Goal: Task Accomplishment & Management: Complete application form

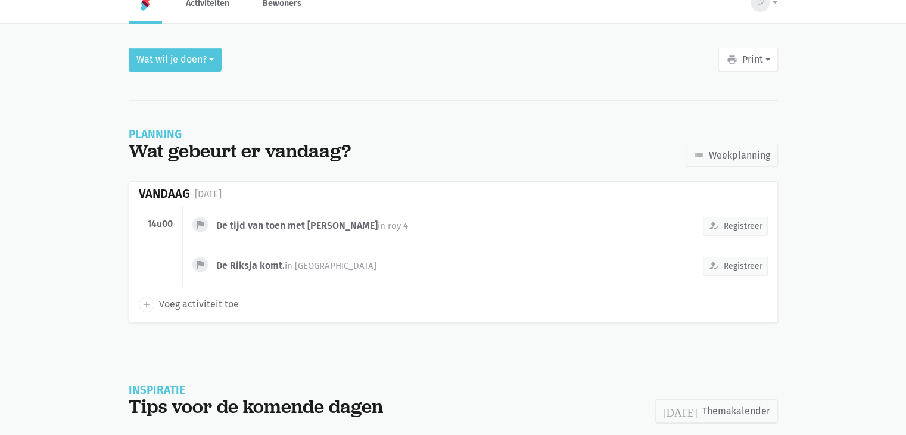
scroll to position [29, 0]
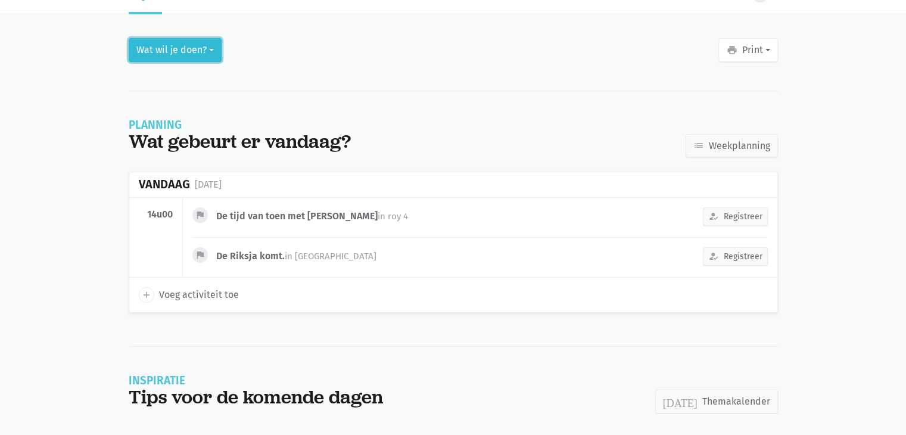
click at [137, 53] on button "Wat wil je doen?" at bounding box center [175, 50] width 93 height 24
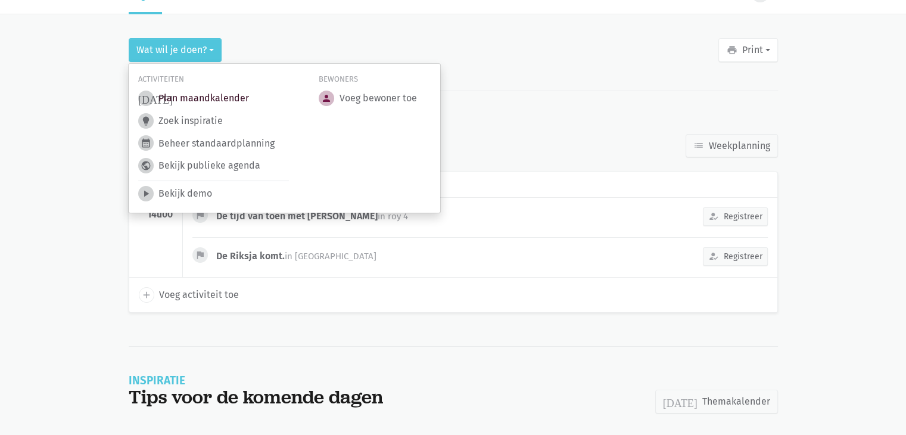
click at [231, 101] on link "today Plan maandkalender" at bounding box center [193, 98] width 111 height 15
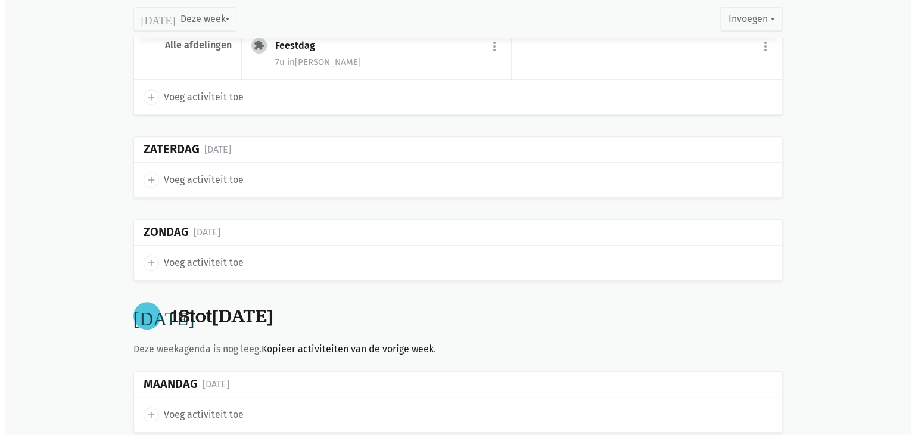
scroll to position [655, 0]
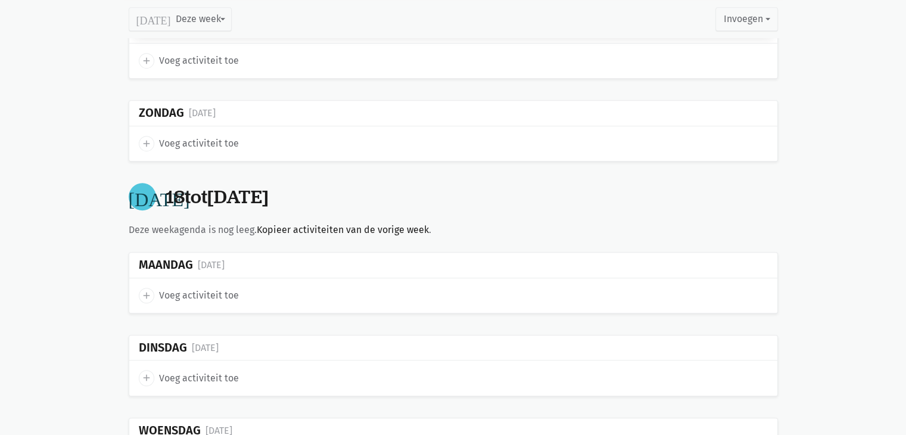
click at [148, 290] on icon "add" at bounding box center [146, 295] width 11 height 11
select select "14:00"
select select "15:00"
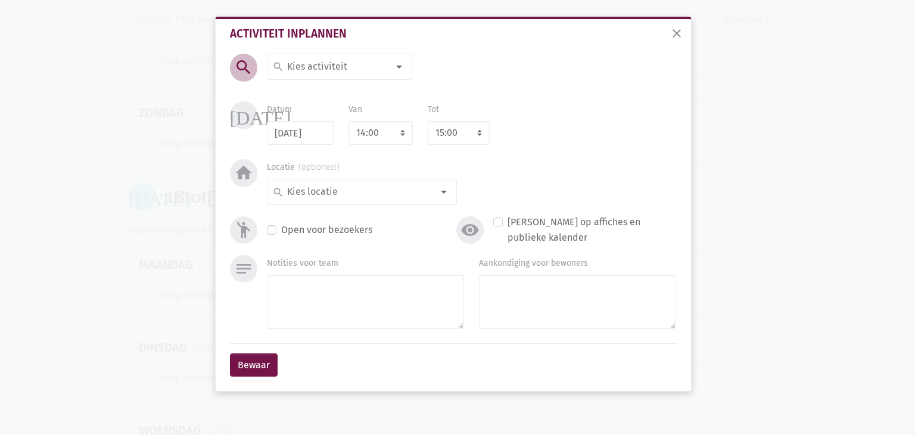
click at [330, 67] on input at bounding box center [336, 66] width 103 height 15
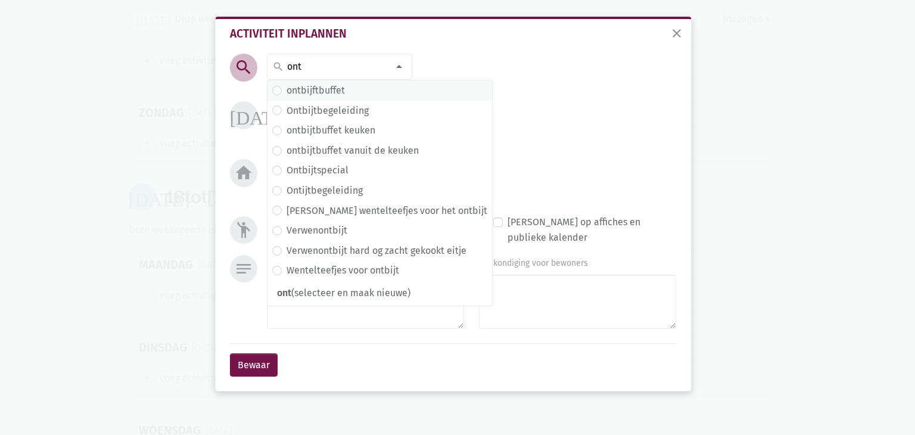
type input "ont"
click at [312, 98] on span "ontbijftbuffet" at bounding box center [379, 90] width 225 height 20
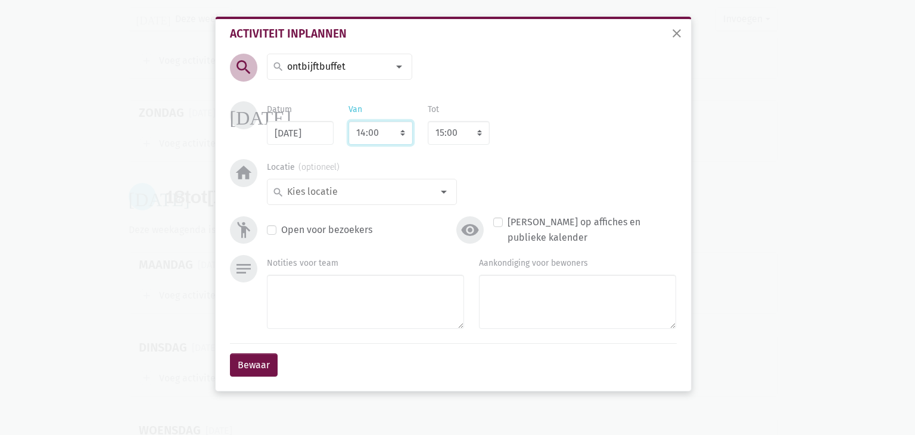
click at [380, 133] on select "7:00 7:15 7:30 7:45 8:00 8:15 8:30 8:45 9:00 9:15 9:30 9:45 10:00 10:15 10:30 1…" at bounding box center [380, 133] width 64 height 24
select select "7:30"
click at [348, 121] on select "7:00 7:15 7:30 7:45 8:00 8:15 8:30 8:45 9:00 9:15 9:30 9:45 10:00 10:15 10:30 1…" at bounding box center [380, 133] width 64 height 24
select select "8:30"
click at [466, 135] on select "8:00 8:15 8:30 8:45 9:00 9:15 9:30 9:45 10:00 10:15 10:30 10:45 11:00 11:15 11:…" at bounding box center [459, 133] width 62 height 24
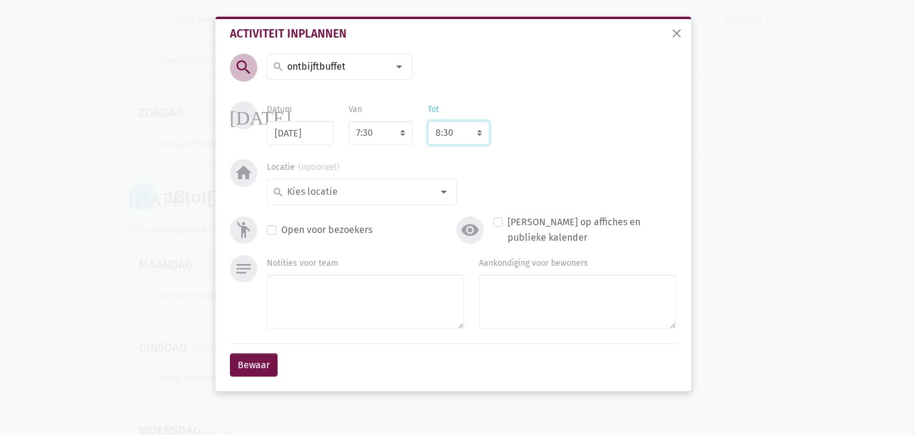
select select "9:00"
click at [428, 121] on select "8:00 8:15 8:30 8:45 9:00 9:15 9:30 9:45 10:00 10:15 10:30 10:45 11:00 11:15 11:…" at bounding box center [459, 133] width 62 height 24
click at [371, 195] on input at bounding box center [358, 191] width 147 height 15
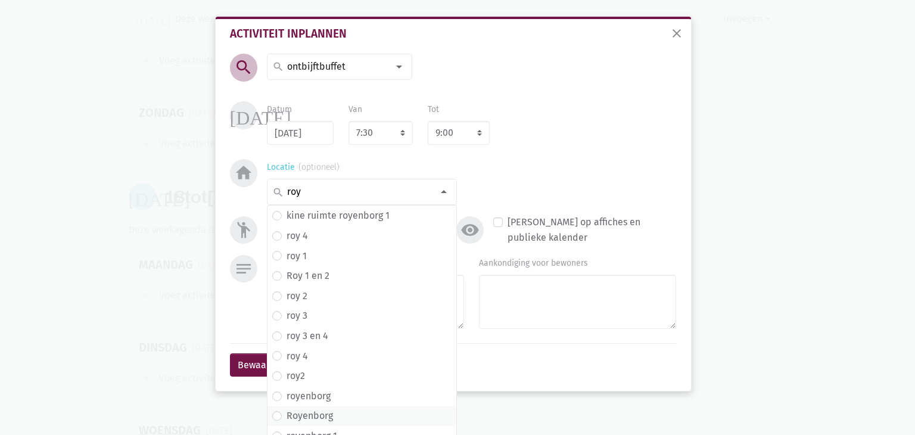
type input "roy"
click at [319, 415] on label "Royenborg" at bounding box center [310, 415] width 46 height 15
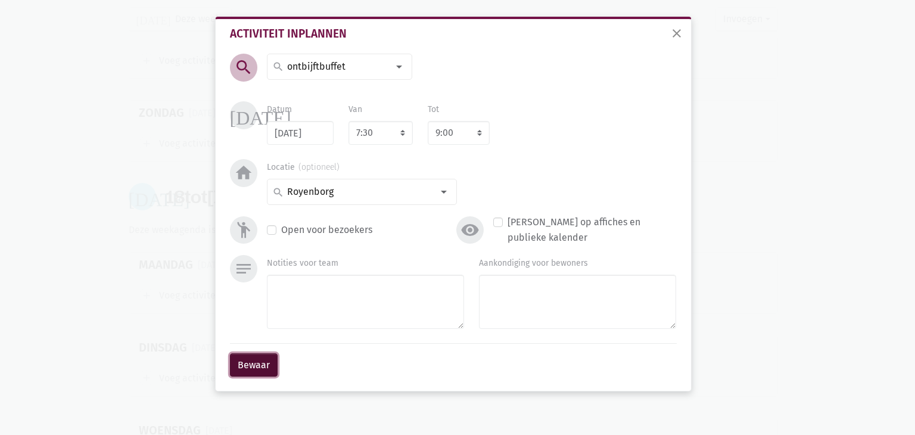
click at [243, 368] on button "Bewaar" at bounding box center [254, 365] width 48 height 24
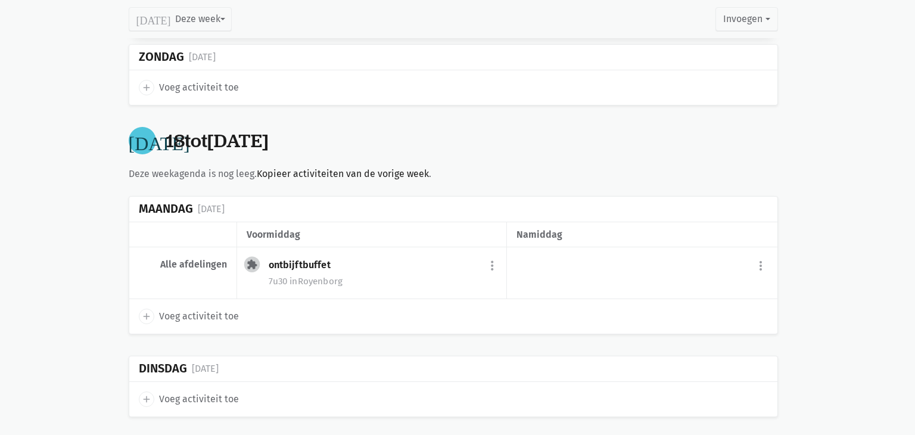
scroll to position [715, 0]
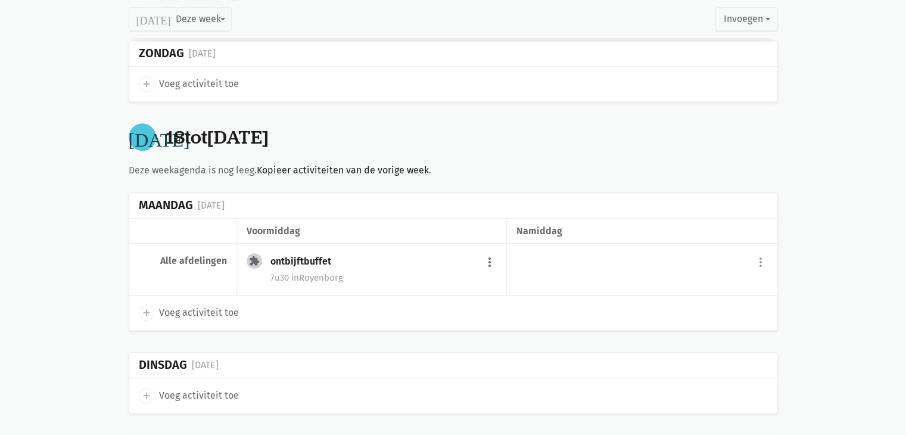
click at [492, 251] on button "more_vert" at bounding box center [490, 262] width 14 height 23
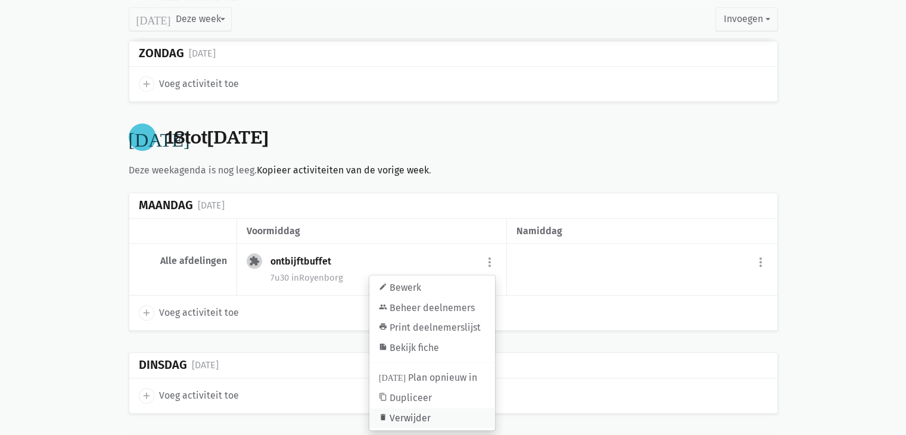
drag, startPoint x: 436, startPoint y: 404, endPoint x: 480, endPoint y: 59, distance: 347.6
click at [436, 408] on link "delete Verwijder" at bounding box center [432, 418] width 126 height 20
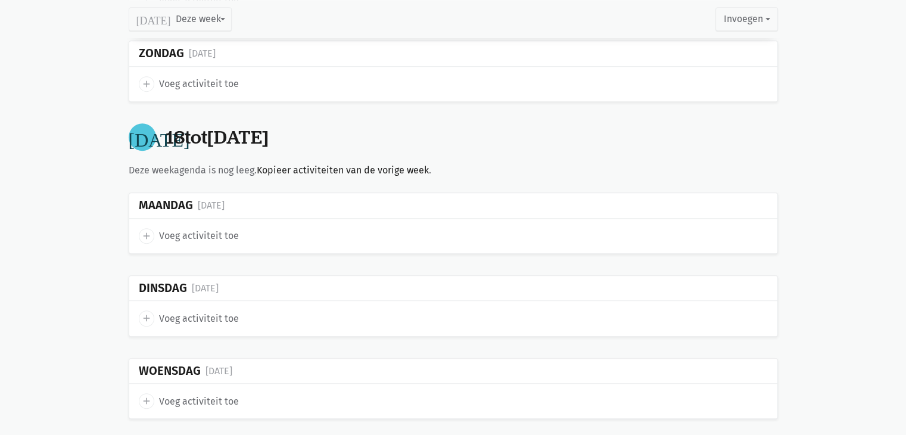
click at [224, 228] on span "Voeg activiteit toe" at bounding box center [199, 235] width 80 height 15
select select "14:00"
select select "15:00"
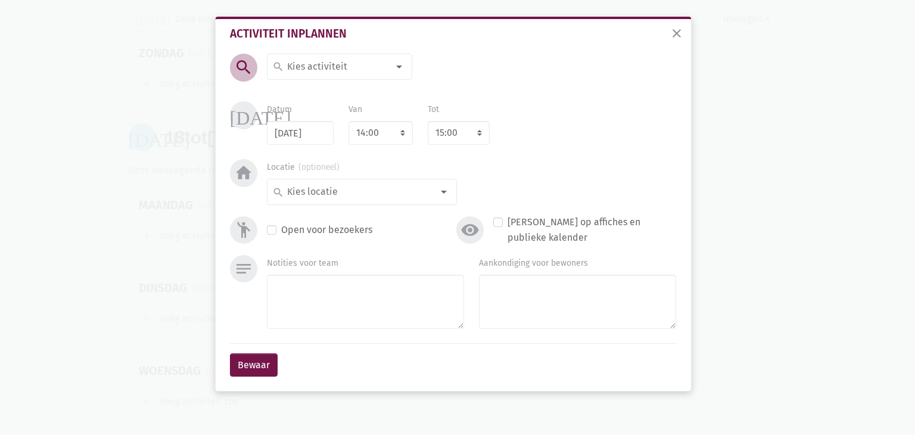
click at [404, 66] on div at bounding box center [399, 67] width 24 height 24
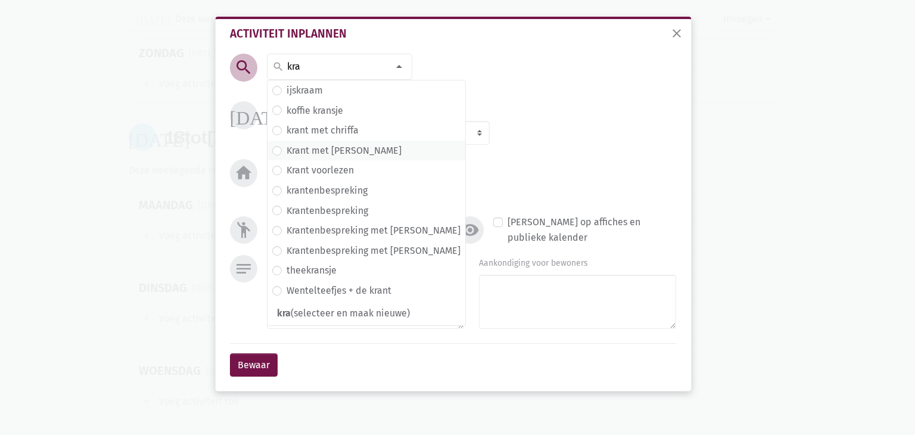
type input "kra"
click at [340, 154] on label "Krant met [PERSON_NAME]" at bounding box center [344, 150] width 115 height 15
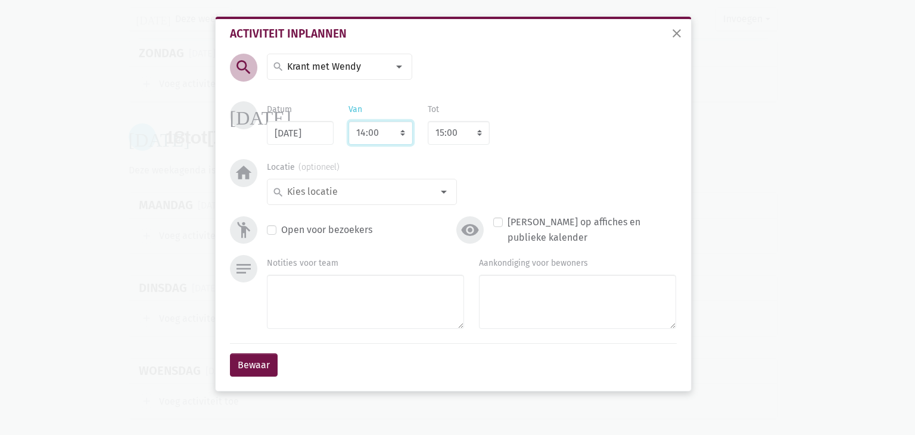
click at [384, 134] on select "7:00 7:15 7:30 7:45 8:00 8:15 8:30 8:45 9:00 9:15 9:30 9:45 10:00 10:15 10:30 1…" at bounding box center [380, 133] width 64 height 24
select select "10:30"
click at [348, 121] on select "7:00 7:15 7:30 7:45 8:00 8:15 8:30 8:45 9:00 9:15 9:30 9:45 10:00 10:15 10:30 1…" at bounding box center [380, 133] width 64 height 24
click at [459, 130] on select "8:00 8:15 8:30 8:45 9:00 9:15 9:30 9:45 10:00 10:15 10:30 10:45 11:00 11:15 11:…" at bounding box center [459, 133] width 62 height 24
select select "11:30"
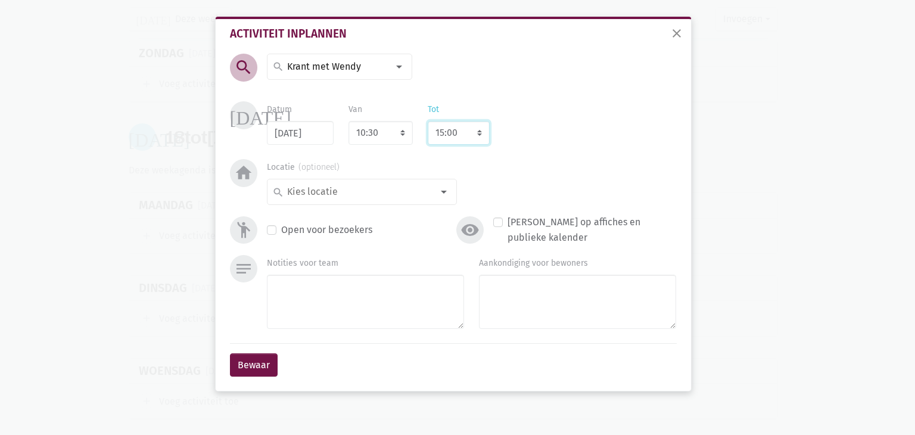
click at [428, 121] on select "8:00 8:15 8:30 8:45 9:00 9:15 9:30 9:45 10:00 10:15 10:30 10:45 11:00 11:15 11:…" at bounding box center [459, 133] width 62 height 24
click at [371, 196] on input at bounding box center [358, 191] width 147 height 15
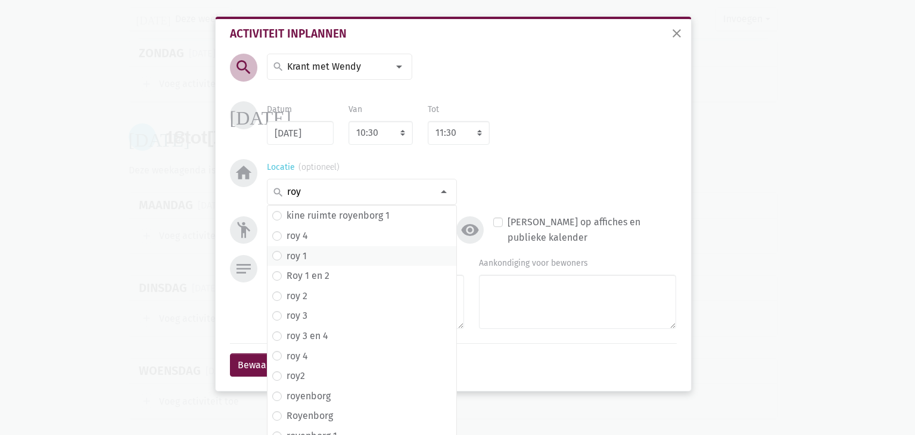
type input "roy"
click at [292, 252] on label "roy 1" at bounding box center [297, 255] width 20 height 15
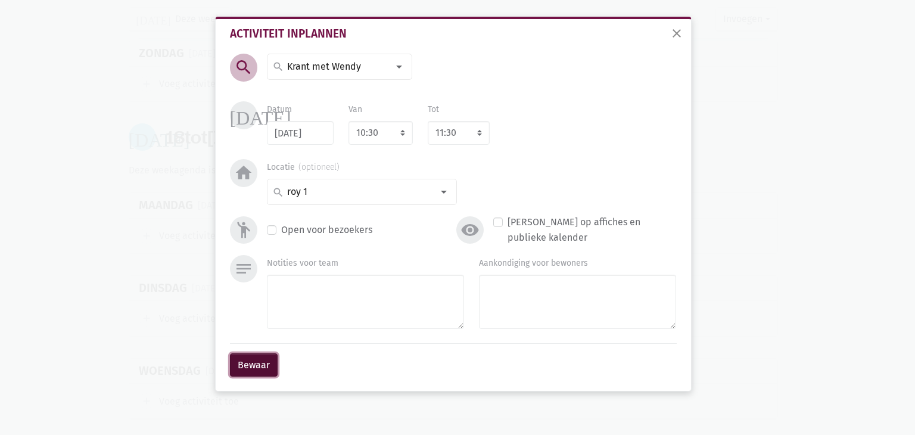
click at [251, 356] on button "Bewaar" at bounding box center [254, 365] width 48 height 24
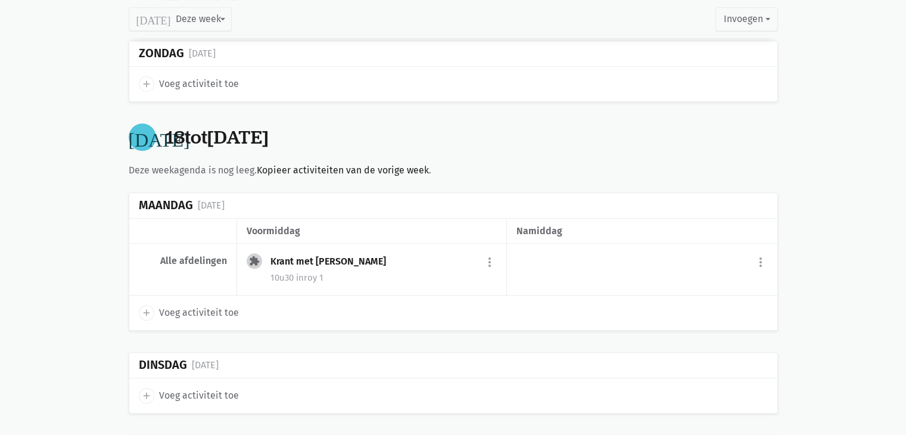
click at [549, 244] on div "more_vert add Voeg activiteit toe" at bounding box center [642, 270] width 270 height 52
click at [760, 251] on button "more_vert" at bounding box center [761, 262] width 14 height 23
click at [762, 251] on button "more_vert" at bounding box center [761, 262] width 14 height 23
click at [761, 251] on button "more_vert" at bounding box center [761, 262] width 14 height 23
click at [734, 282] on link "add Voeg activiteit toe" at bounding box center [710, 292] width 117 height 20
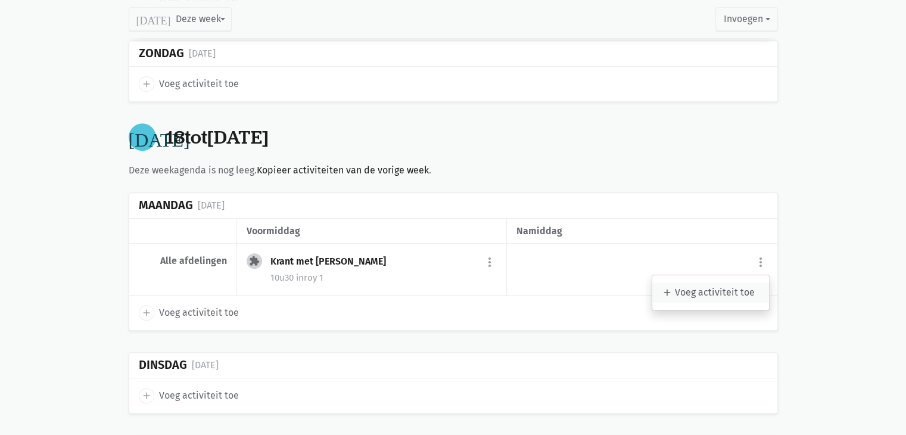
select select "14:00"
select select "15:00"
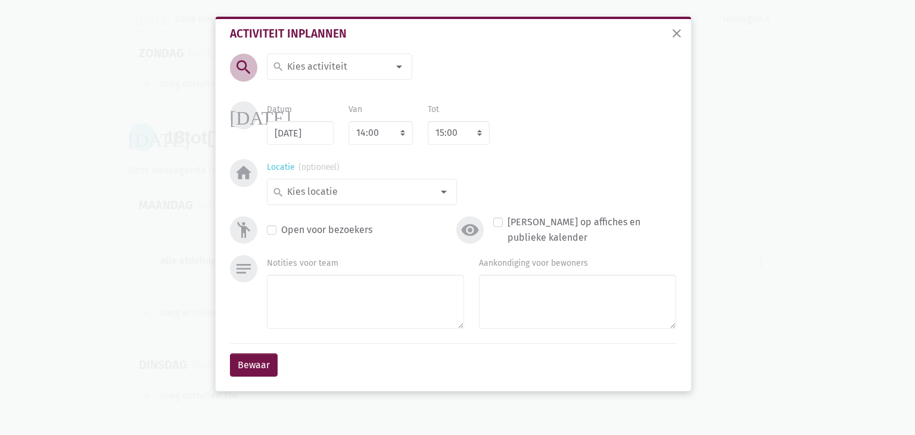
click at [447, 194] on div at bounding box center [444, 192] width 24 height 24
type input "voed"
click at [370, 69] on input at bounding box center [336, 66] width 103 height 15
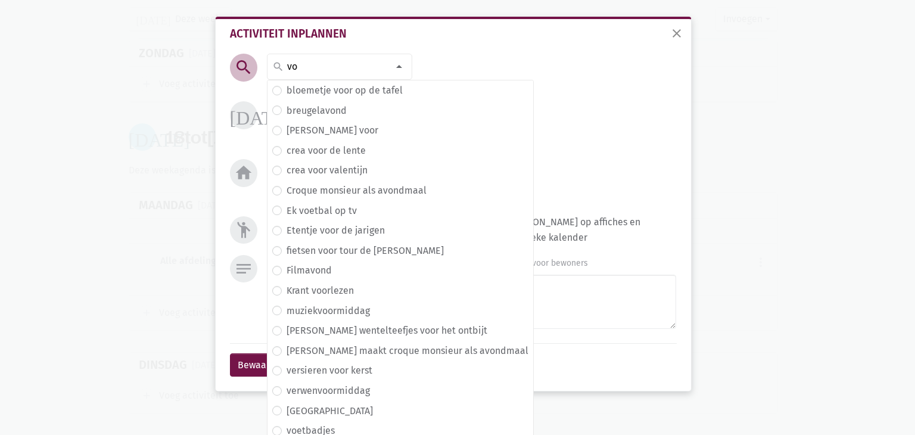
type input "v"
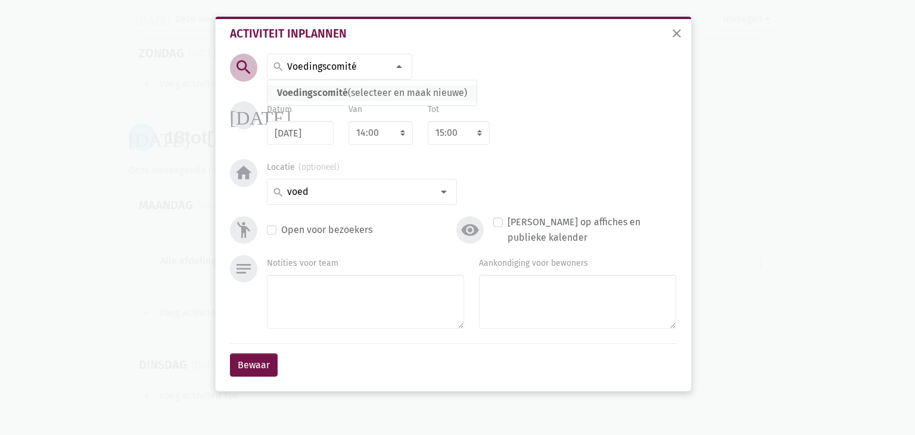
type input "Voedingscomité"
click at [368, 94] on span "Voedingscomité (selecteer en maak nieuwe)" at bounding box center [371, 92] width 209 height 15
click at [392, 134] on select "7:00 7:15 7:30 7:45 8:00 8:15 8:30 8:45 9:00 9:15 9:30 9:45 10:00 10:15 10:30 1…" at bounding box center [380, 133] width 64 height 24
click at [468, 135] on select "8:00 8:15 8:30 8:45 9:00 9:15 9:30 9:45 10:00 10:15 10:30 10:45 11:00 11:15 11:…" at bounding box center [459, 133] width 62 height 24
click at [325, 197] on input "voed" at bounding box center [358, 191] width 147 height 15
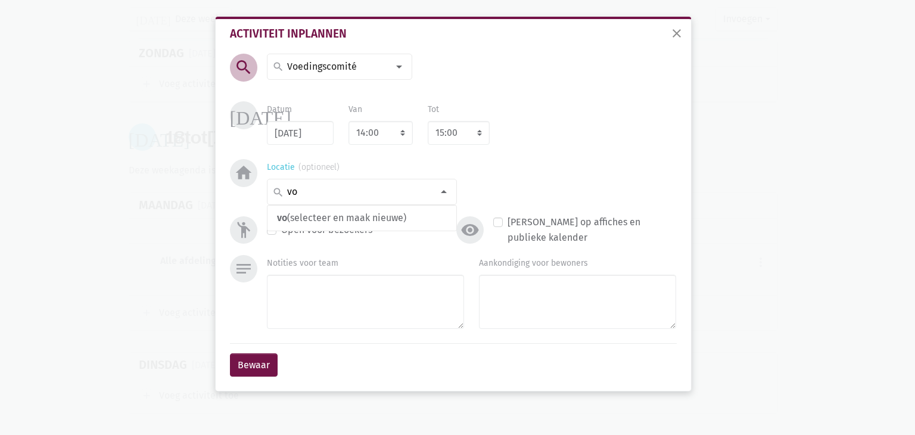
type input "v"
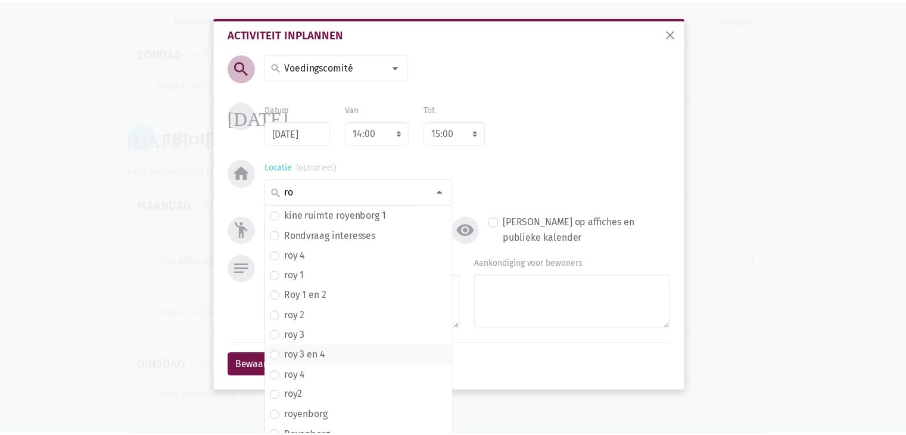
scroll to position [31, 0]
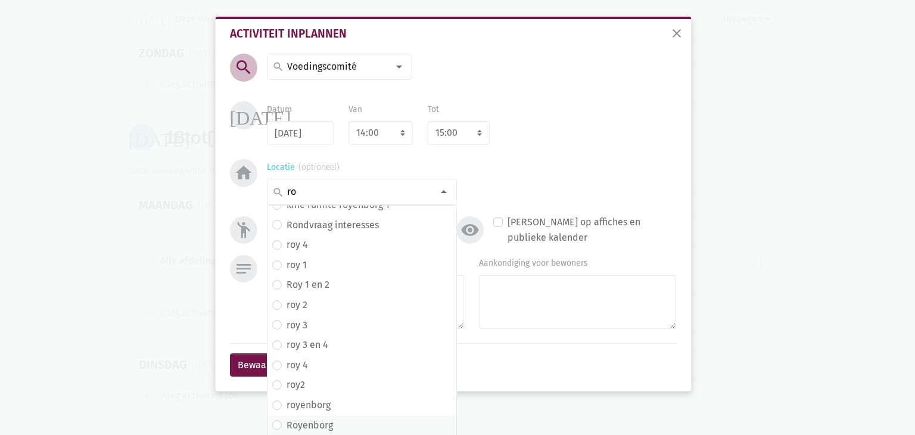
type input "ro"
click at [306, 427] on label "Royenborg" at bounding box center [310, 425] width 46 height 15
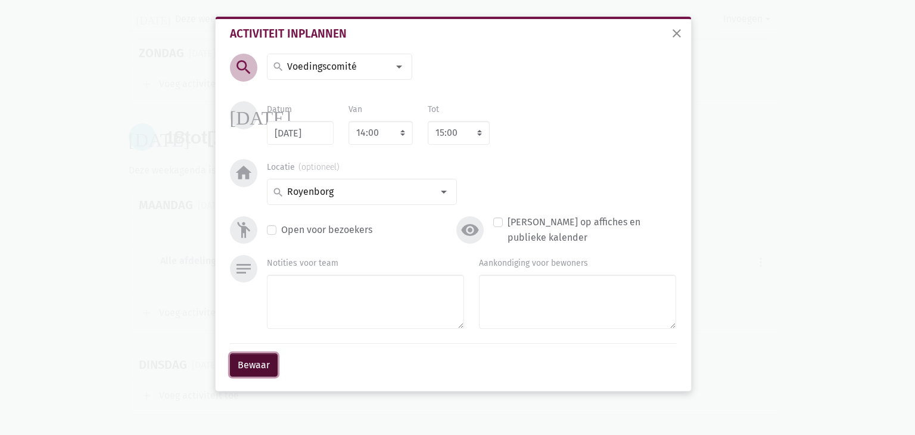
click at [254, 365] on button "Bewaar" at bounding box center [254, 365] width 48 height 24
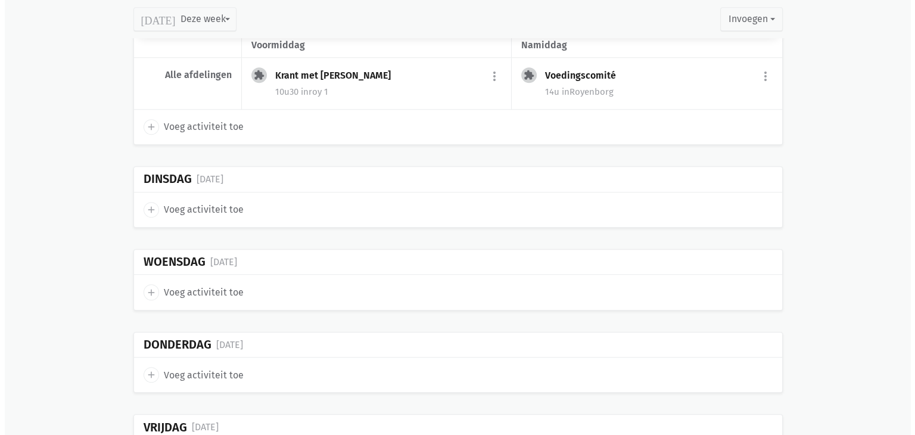
scroll to position [834, 0]
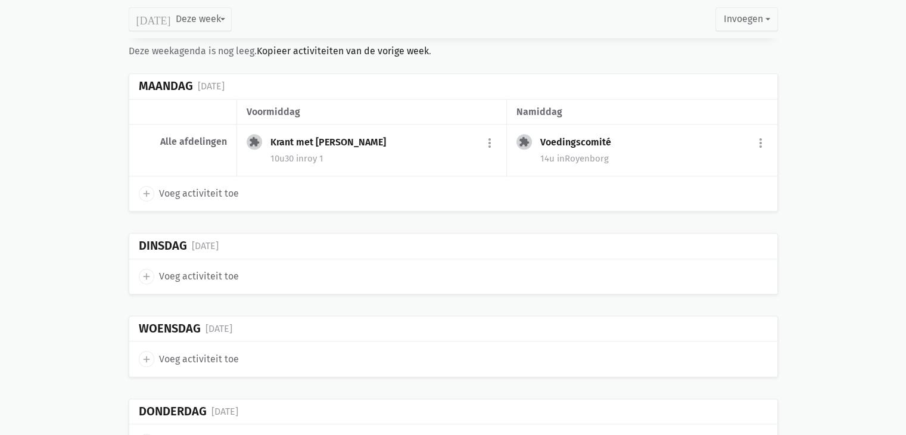
click at [210, 269] on span "Voeg activiteit toe" at bounding box center [199, 276] width 80 height 15
select select "14:00"
select select "15:00"
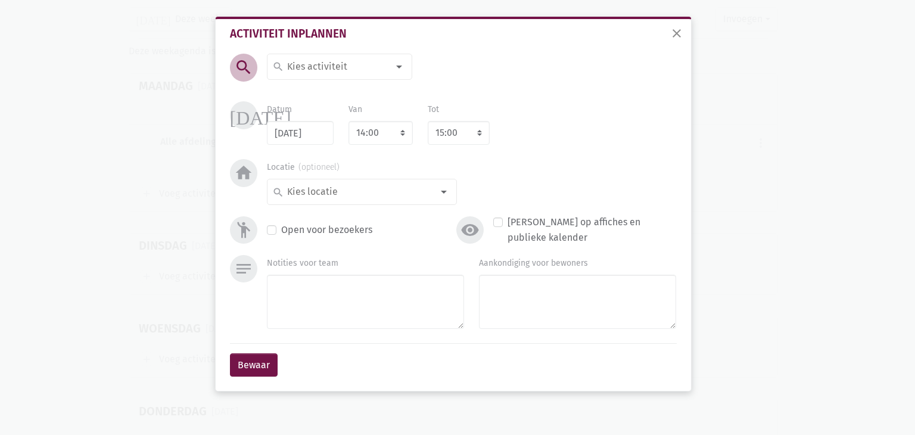
click at [211, 254] on div "close Activiteit inplannen search search Aaidieren Accordeon Activiteit met Chr…" at bounding box center [457, 217] width 915 height 435
click at [349, 61] on input at bounding box center [336, 66] width 103 height 15
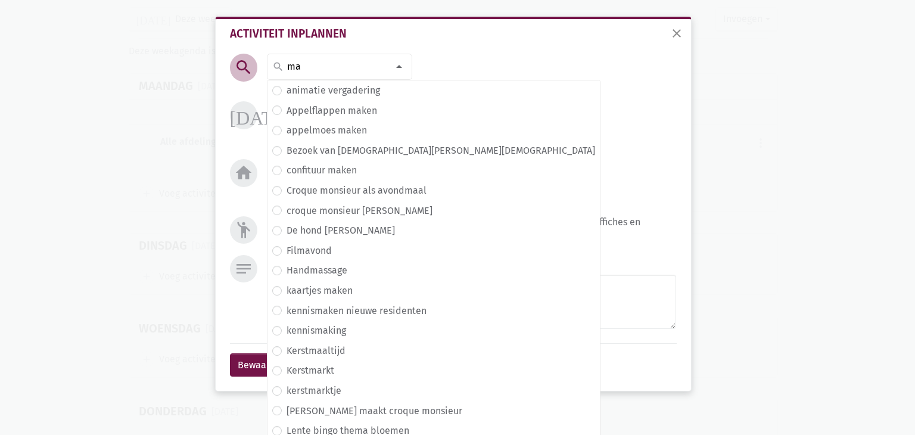
type input "m"
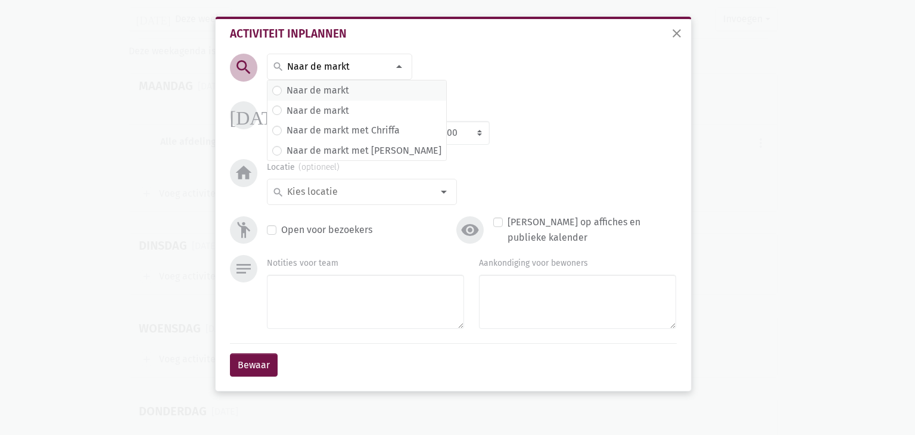
type input "Naar de markt"
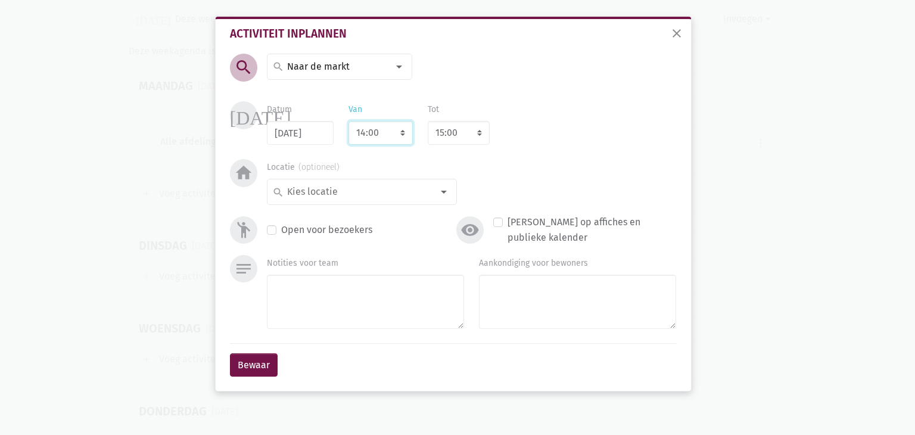
click at [389, 133] on select "7:00 7:15 7:30 7:45 8:00 8:15 8:30 8:45 9:00 9:15 9:30 9:45 10:00 10:15 10:30 1…" at bounding box center [380, 133] width 64 height 24
select select "10:30"
click at [348, 121] on select "7:00 7:15 7:30 7:45 8:00 8:15 8:30 8:45 9:00 9:15 9:30 9:45 10:00 10:15 10:30 1…" at bounding box center [380, 133] width 64 height 24
click at [472, 132] on select "8:00 8:15 8:30 8:45 9:00 9:15 9:30 9:45 10:00 10:15 10:30 10:45 11:00 11:15 11:…" at bounding box center [459, 133] width 62 height 24
select select "11:30"
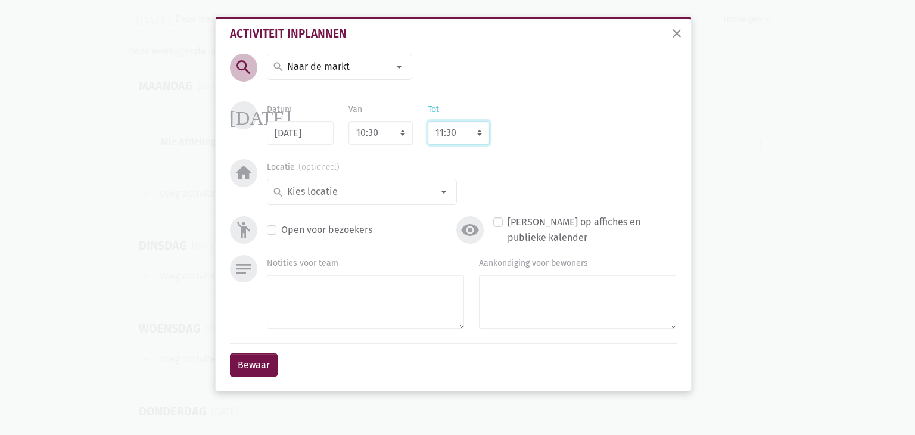
click at [428, 121] on select "8:00 8:15 8:30 8:45 9:00 9:15 9:30 9:45 10:00 10:15 10:30 10:45 11:00 11:15 11:…" at bounding box center [459, 133] width 62 height 24
click at [438, 188] on div at bounding box center [444, 192] width 24 height 24
type input "m"
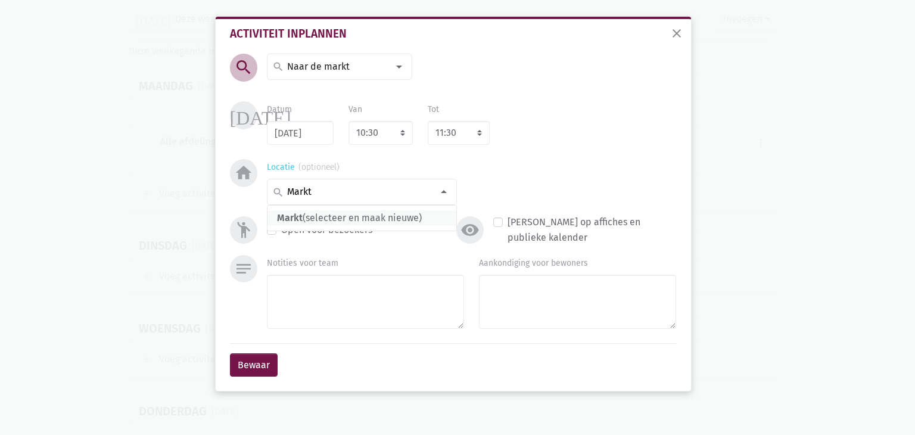
type input "Markt"
click at [291, 220] on span "Markt" at bounding box center [290, 217] width 26 height 11
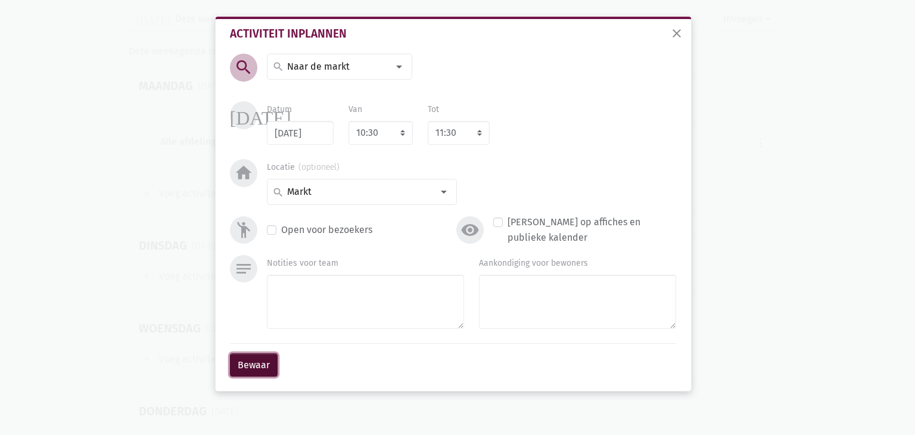
click at [262, 360] on button "Bewaar" at bounding box center [254, 365] width 48 height 24
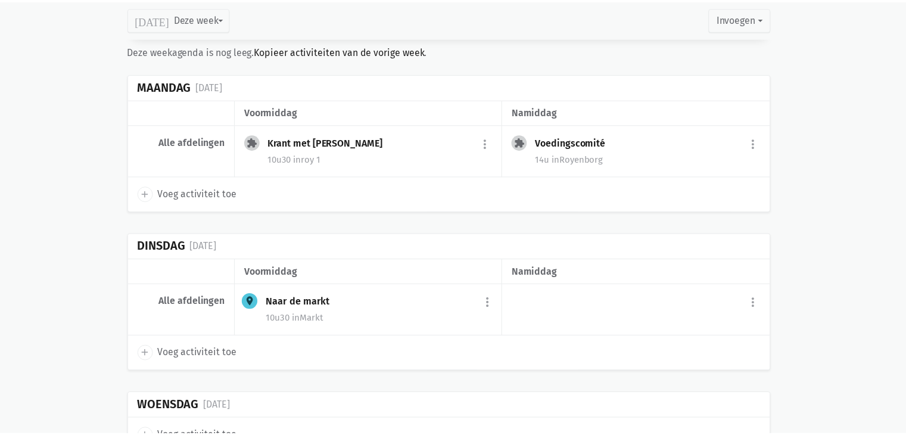
scroll to position [874, 0]
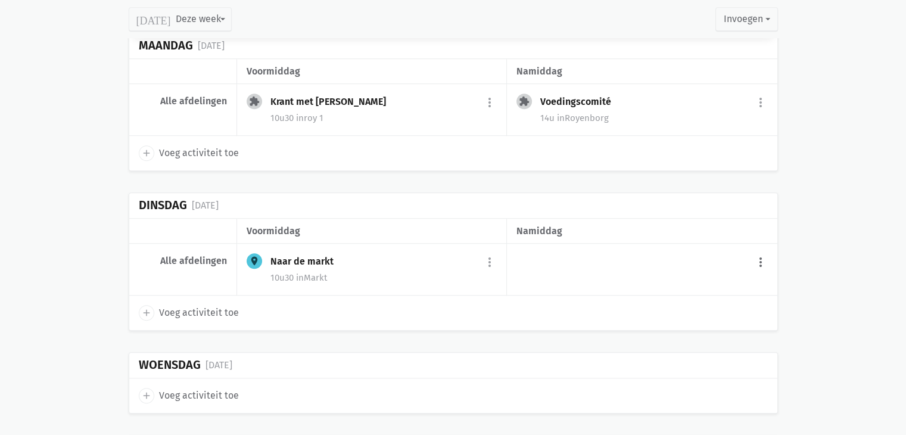
click at [762, 251] on button "more_vert" at bounding box center [761, 262] width 14 height 23
click at [761, 251] on button "more_vert" at bounding box center [761, 262] width 14 height 23
click at [760, 251] on button "more_vert" at bounding box center [761, 262] width 14 height 23
click at [179, 305] on span "Voeg activiteit toe" at bounding box center [199, 312] width 80 height 15
select select "14:00"
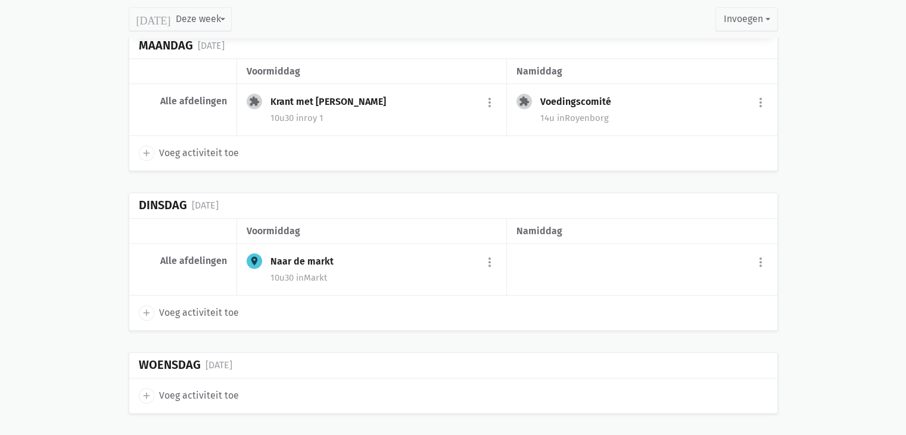
select select "15:00"
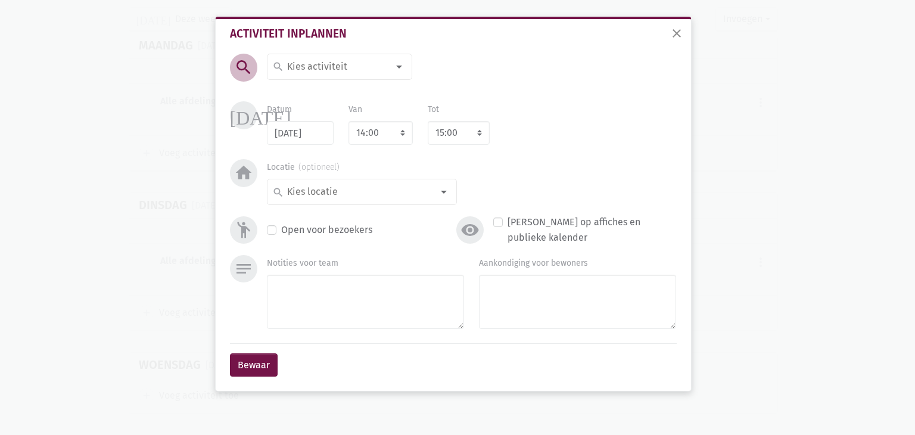
click at [362, 67] on input at bounding box center [336, 66] width 103 height 15
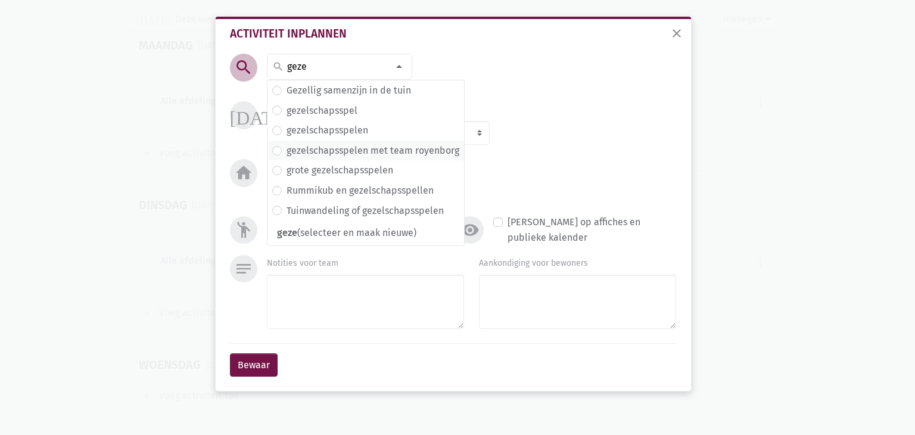
type input "geze"
click at [354, 146] on label "gezelschapsspelen met team royenborg" at bounding box center [373, 150] width 173 height 15
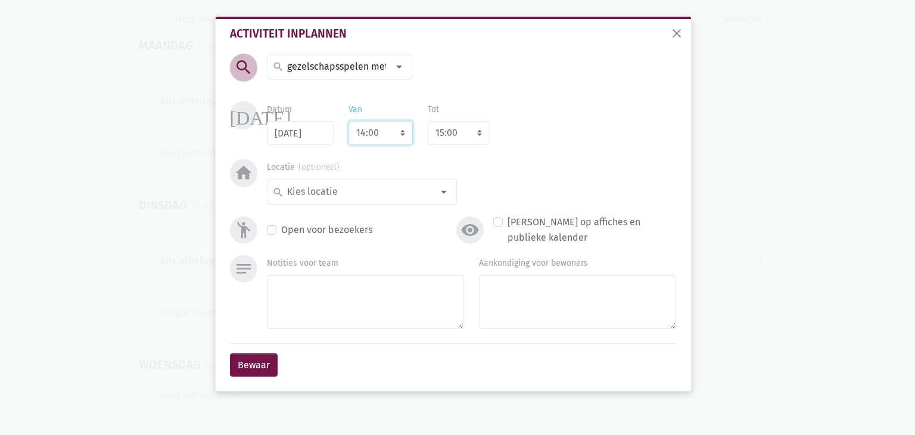
click at [386, 132] on select "7:00 7:15 7:30 7:45 8:00 8:15 8:30 8:45 9:00 9:15 9:30 9:45 10:00 10:15 10:30 1…" at bounding box center [380, 133] width 64 height 24
click at [471, 131] on select "8:00 8:15 8:30 8:45 9:00 9:15 9:30 9:45 10:00 10:15 10:30 10:45 11:00 11:15 11:…" at bounding box center [459, 133] width 62 height 24
click at [356, 193] on input at bounding box center [358, 191] width 147 height 15
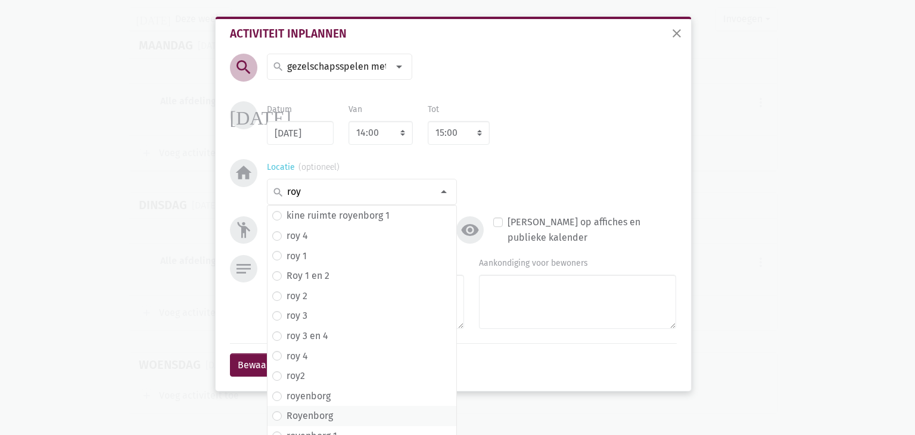
type input "roy"
click at [332, 418] on span "Royenborg" at bounding box center [361, 415] width 179 height 15
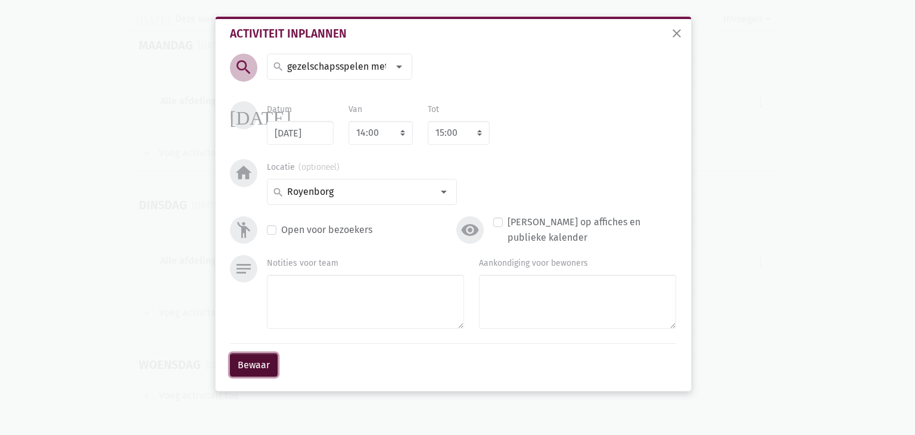
click at [235, 363] on button "Bewaar" at bounding box center [254, 365] width 48 height 24
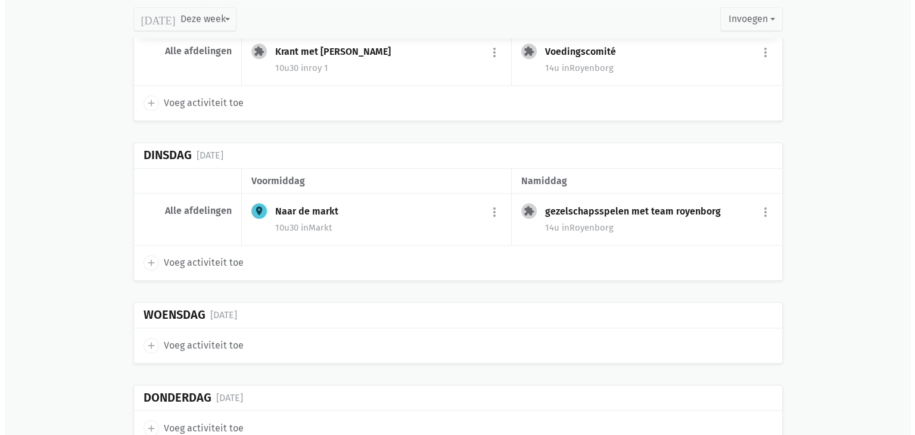
scroll to position [994, 0]
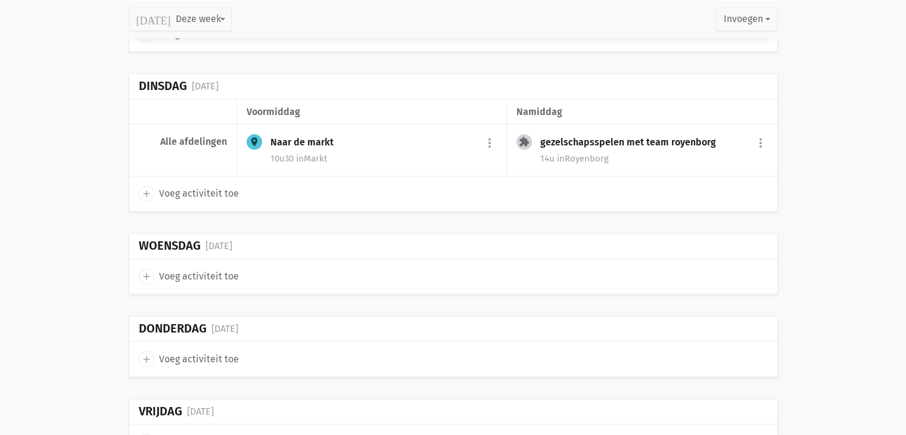
click at [171, 269] on span "Voeg activiteit toe" at bounding box center [199, 276] width 80 height 15
select select "14:00"
select select "15:00"
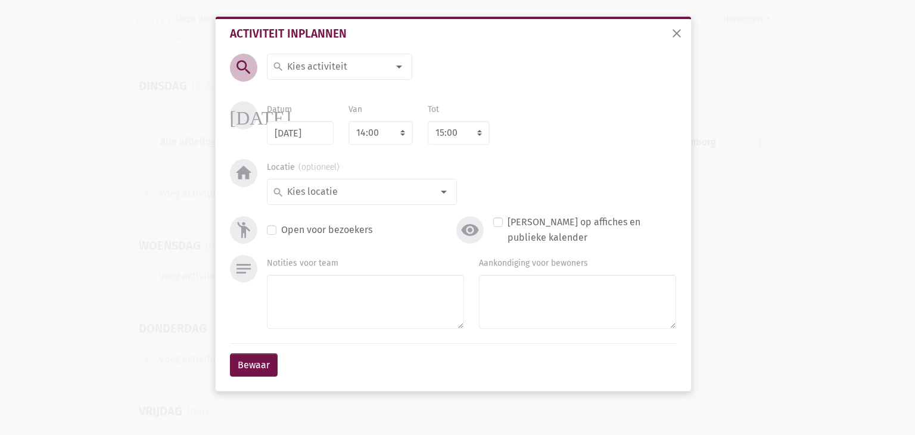
click at [350, 72] on input at bounding box center [336, 66] width 103 height 15
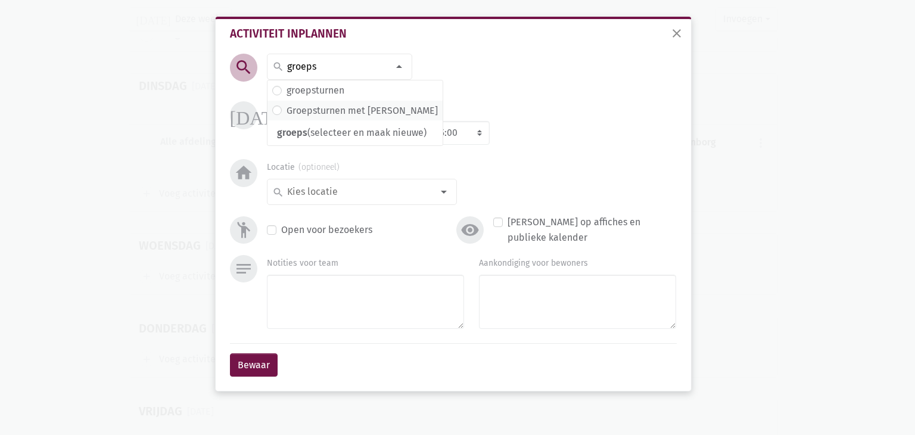
type input "groeps"
click at [323, 108] on label "Groepsturnen met [PERSON_NAME]" at bounding box center [362, 110] width 151 height 15
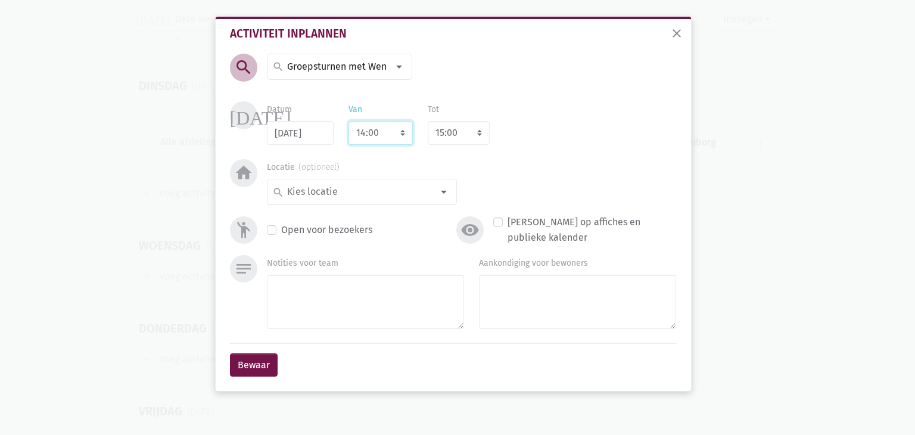
click at [404, 134] on select "7:00 7:15 7:30 7:45 8:00 8:15 8:30 8:45 9:00 9:15 9:30 9:45 10:00 10:15 10:30 1…" at bounding box center [380, 133] width 64 height 24
select select "11:30"
click at [348, 121] on select "7:00 7:15 7:30 7:45 8:00 8:15 8:30 8:45 9:00 9:15 9:30 9:45 10:00 10:15 10:30 1…" at bounding box center [380, 133] width 64 height 24
click at [403, 130] on select "7:00 7:15 7:30 7:45 8:00 8:15 8:30 8:45 9:00 9:15 9:30 9:45 10:00 10:15 10:30 1…" at bounding box center [380, 133] width 64 height 24
select select "10:30"
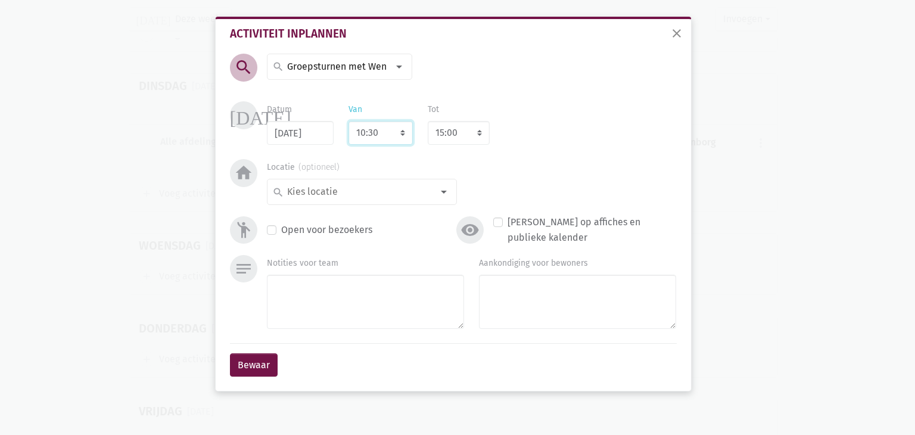
click at [348, 121] on select "7:00 7:15 7:30 7:45 8:00 8:15 8:30 8:45 9:00 9:15 9:30 9:45 10:00 10:15 10:30 1…" at bounding box center [380, 133] width 64 height 24
click at [462, 126] on select "8:00 8:15 8:30 8:45 9:00 9:15 9:30 9:45 10:00 10:15 10:30 10:45 11:00 11:15 11:…" at bounding box center [459, 133] width 62 height 24
select select "11:30"
click at [428, 121] on select "8:00 8:15 8:30 8:45 9:00 9:15 9:30 9:45 10:00 10:15 10:30 10:45 11:00 11:15 11:…" at bounding box center [459, 133] width 62 height 24
click at [422, 199] on input at bounding box center [358, 191] width 147 height 15
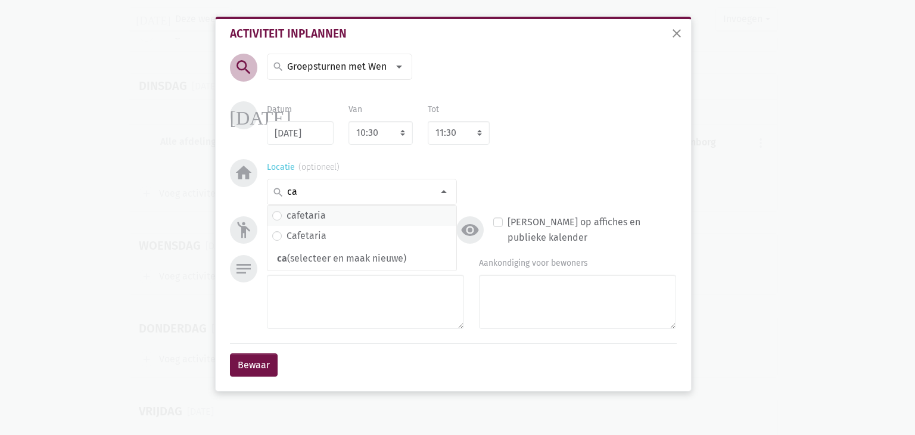
type input "ca"
click at [301, 219] on label "cafetaria" at bounding box center [306, 215] width 39 height 15
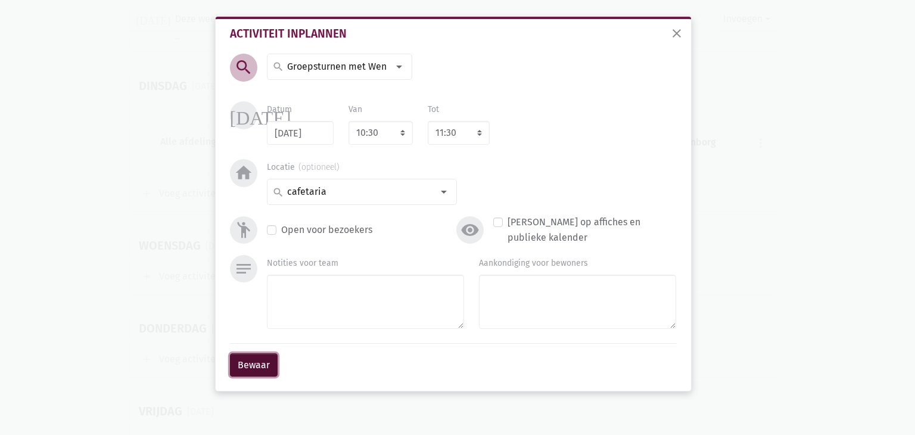
click at [245, 367] on button "Bewaar" at bounding box center [254, 365] width 48 height 24
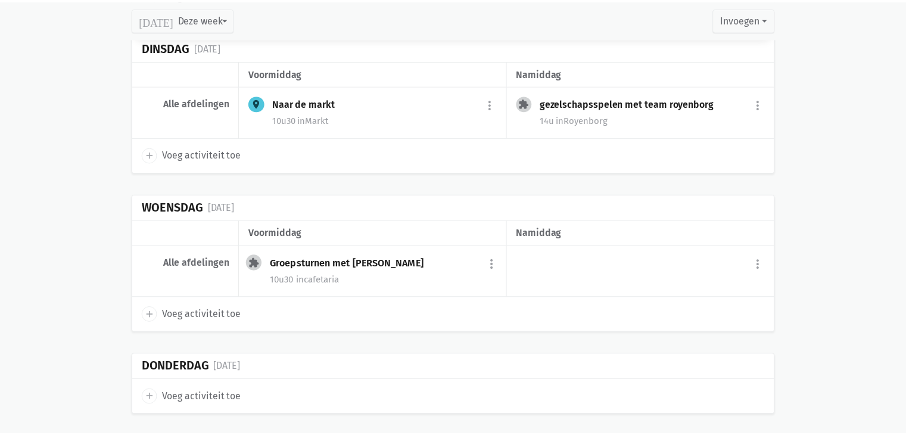
scroll to position [1034, 0]
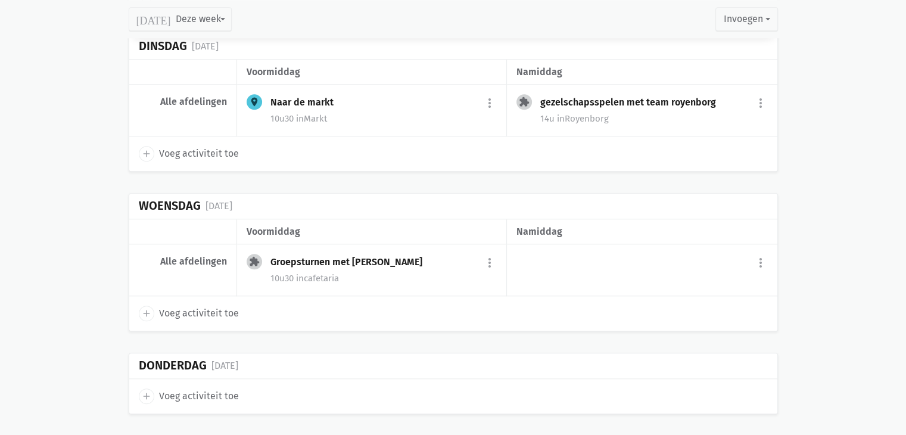
click at [556, 252] on div "more_vert add Voeg activiteit toe" at bounding box center [642, 270] width 270 height 52
click at [192, 306] on span "Voeg activiteit toe" at bounding box center [199, 313] width 80 height 15
select select "14:00"
select select "15:00"
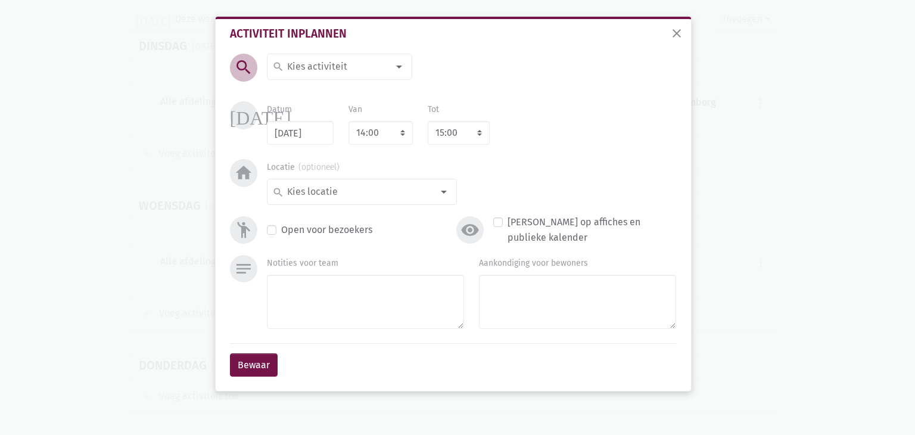
click at [337, 67] on input at bounding box center [336, 66] width 103 height 15
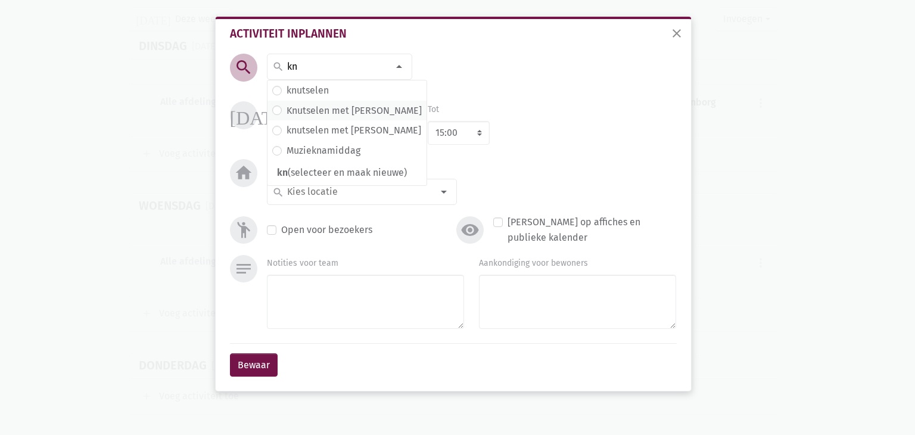
type input "kn"
click at [350, 106] on label "Knutselen met [PERSON_NAME]" at bounding box center [354, 110] width 135 height 15
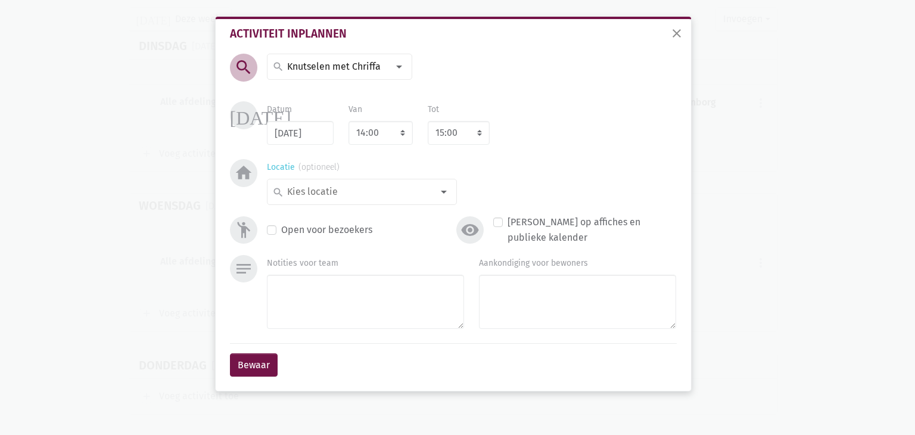
click at [434, 194] on div at bounding box center [444, 192] width 24 height 24
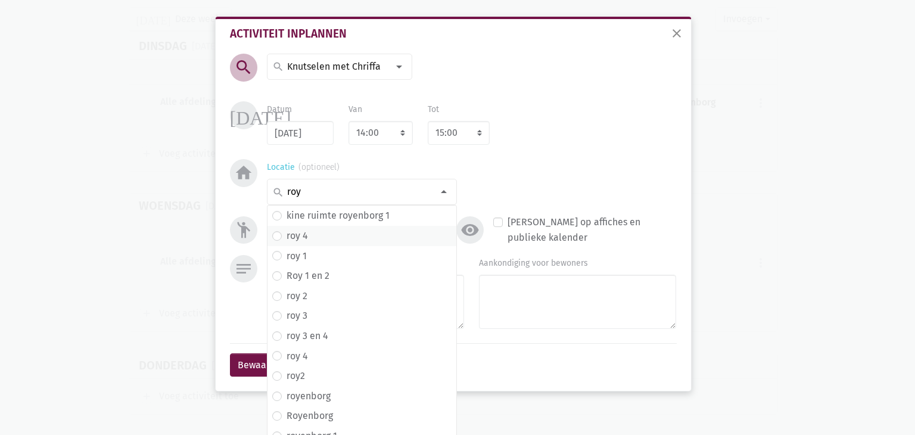
type input "roy"
click at [300, 241] on label "roy 4" at bounding box center [297, 235] width 21 height 15
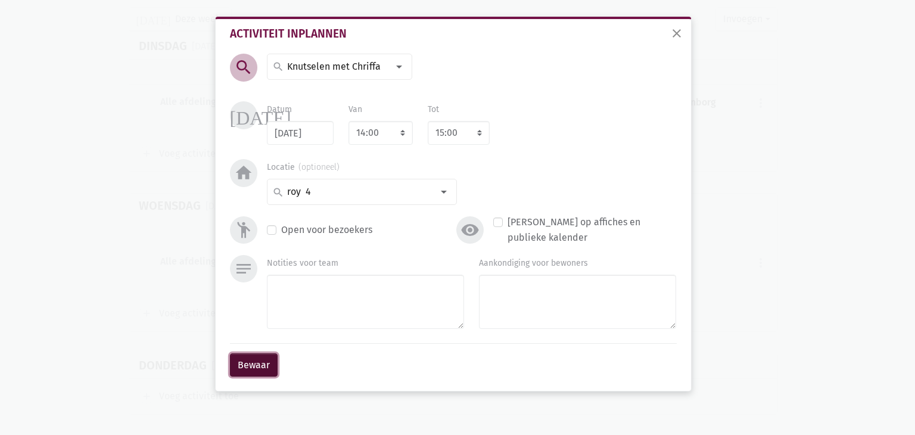
click at [251, 360] on button "Bewaar" at bounding box center [254, 365] width 48 height 24
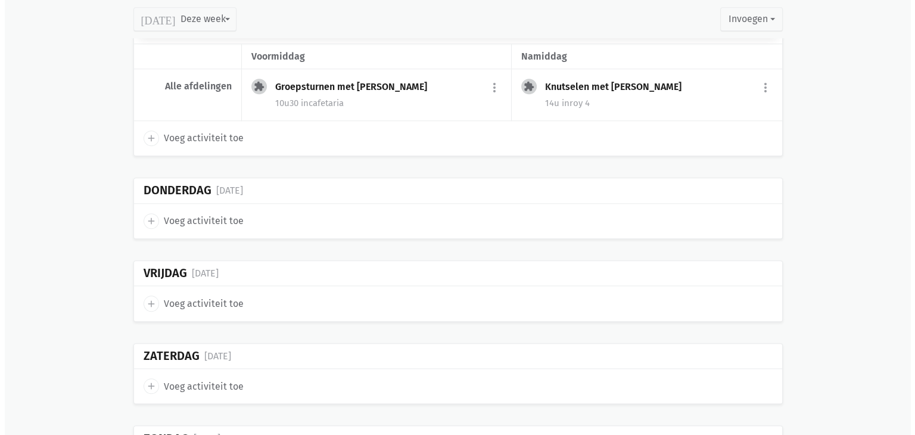
scroll to position [1212, 0]
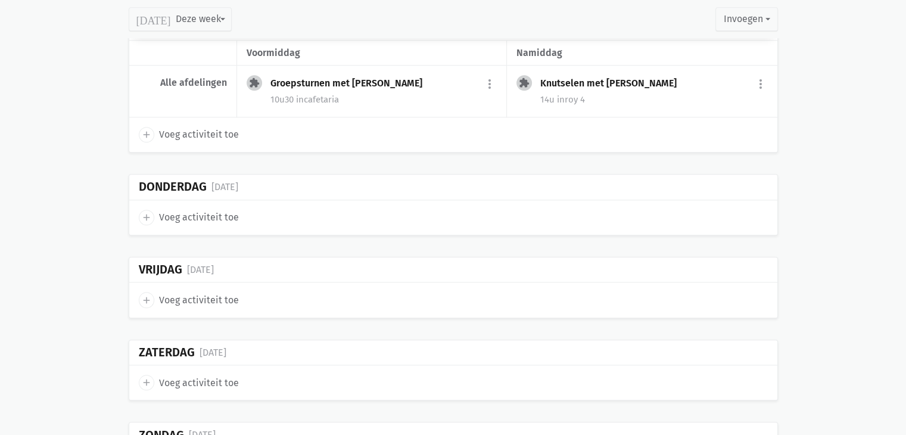
click at [149, 212] on icon "add" at bounding box center [146, 217] width 11 height 11
select select "14:00"
select select "15:00"
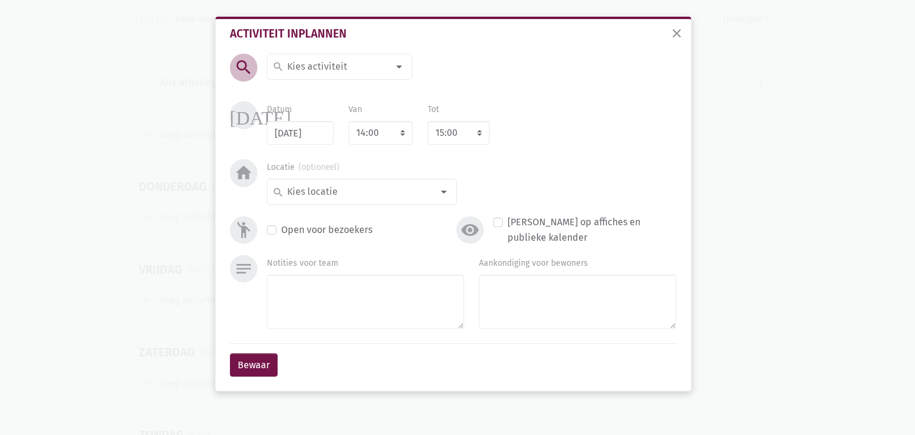
click at [387, 73] on div at bounding box center [399, 67] width 24 height 24
type input "zang"
click at [328, 97] on span "zangkoor" at bounding box center [346, 90] width 149 height 15
click at [394, 133] on select "7:00 7:15 7:30 7:45 8:00 8:15 8:30 8:45 9:00 9:15 9:30 9:45 10:00 10:15 10:30 1…" at bounding box center [380, 133] width 64 height 24
select select "10:30"
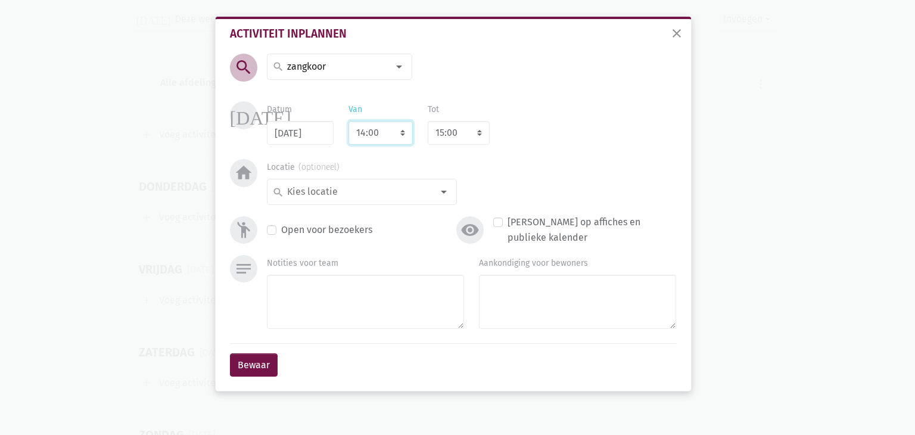
click at [348, 121] on select "7:00 7:15 7:30 7:45 8:00 8:15 8:30 8:45 9:00 9:15 9:30 9:45 10:00 10:15 10:30 1…" at bounding box center [380, 133] width 64 height 24
click at [465, 132] on select "8:00 8:15 8:30 8:45 9:00 9:15 9:30 9:45 10:00 10:15 10:30 10:45 11:00 11:15 11:…" at bounding box center [459, 133] width 62 height 24
select select "11:30"
click at [428, 121] on select "8:00 8:15 8:30 8:45 9:00 9:15 9:30 9:45 10:00 10:15 10:30 10:45 11:00 11:15 11:…" at bounding box center [459, 133] width 62 height 24
click at [390, 195] on input at bounding box center [358, 191] width 147 height 15
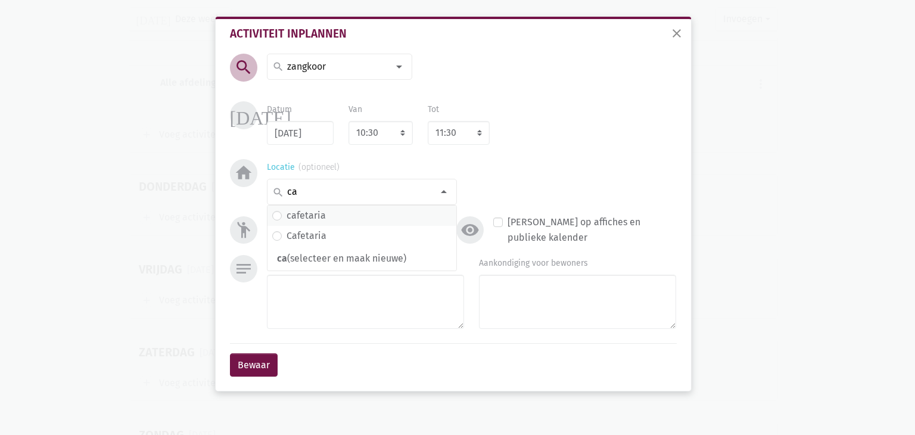
type input "ca"
click at [311, 214] on label "cafetaria" at bounding box center [306, 215] width 39 height 15
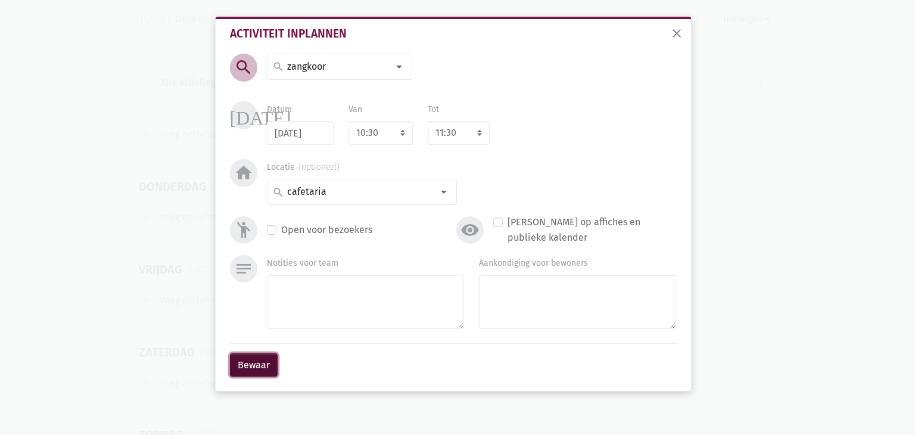
click at [257, 357] on button "Bewaar" at bounding box center [254, 365] width 48 height 24
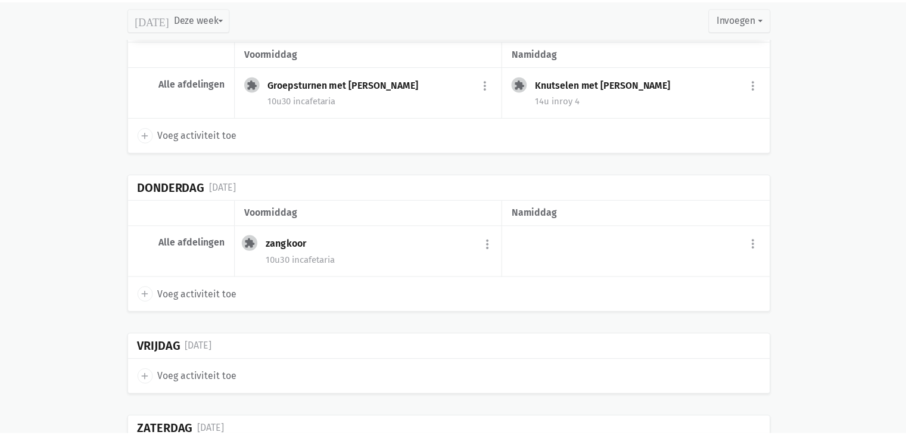
scroll to position [1165, 0]
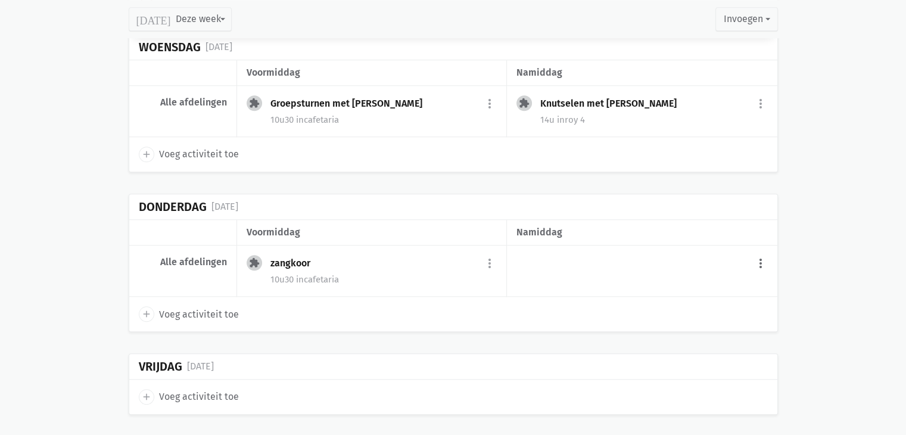
click at [760, 253] on button "more_vert" at bounding box center [761, 264] width 14 height 23
click at [192, 307] on span "Voeg activiteit toe" at bounding box center [199, 314] width 80 height 15
select select "14:00"
select select "15:00"
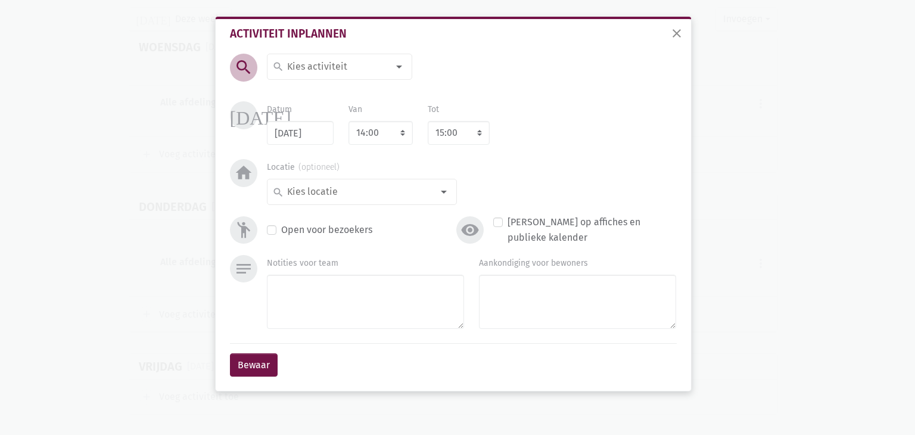
click at [355, 63] on input at bounding box center [336, 66] width 103 height 15
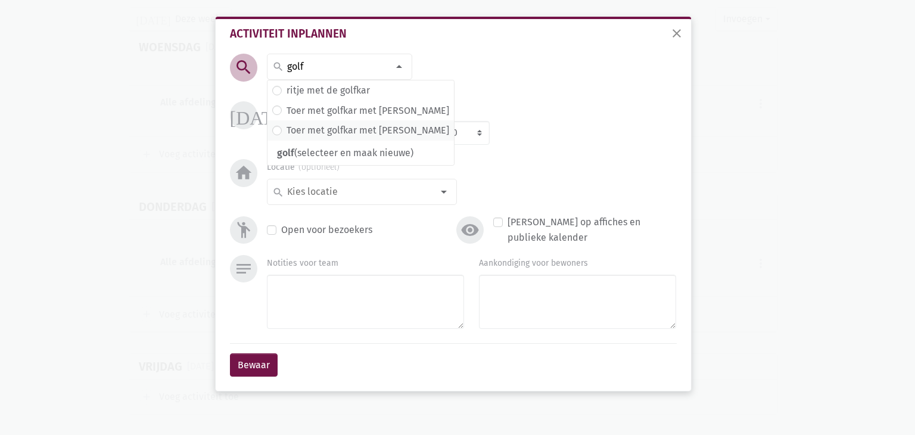
type input "golf"
click at [347, 133] on label "Toer met golfkar met [PERSON_NAME]" at bounding box center [368, 130] width 163 height 15
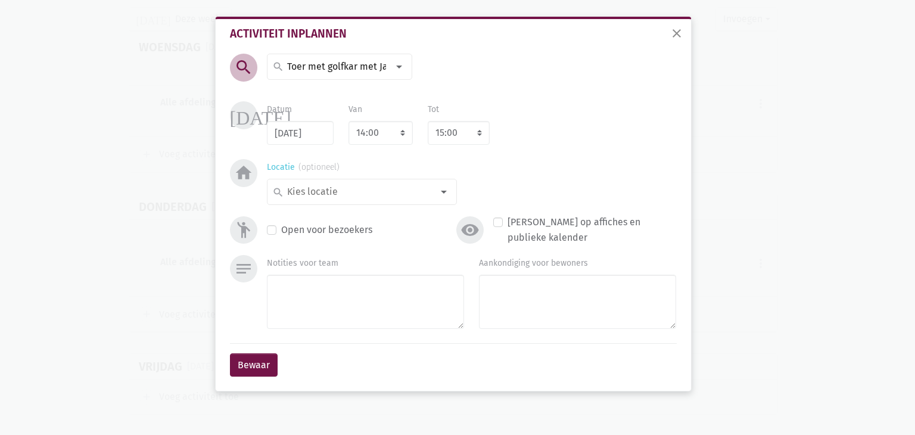
click at [444, 193] on div at bounding box center [444, 192] width 24 height 24
type input "b"
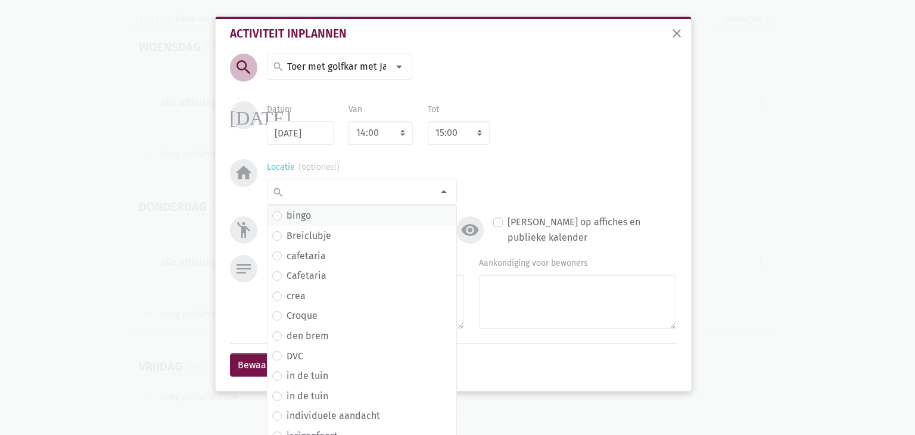
type input "B"
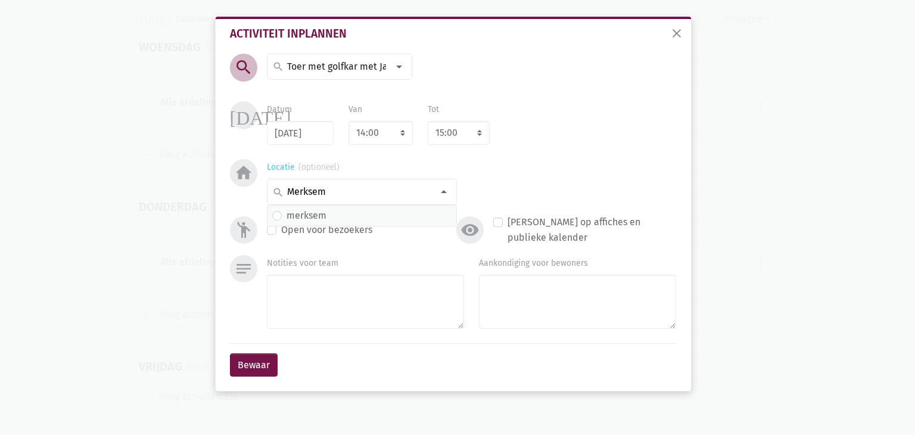
type input "Merksem"
click at [356, 189] on input at bounding box center [358, 191] width 147 height 15
type input "mer"
click at [320, 217] on label "merksem" at bounding box center [307, 215] width 40 height 15
click at [251, 364] on button "Bewaar" at bounding box center [254, 365] width 48 height 24
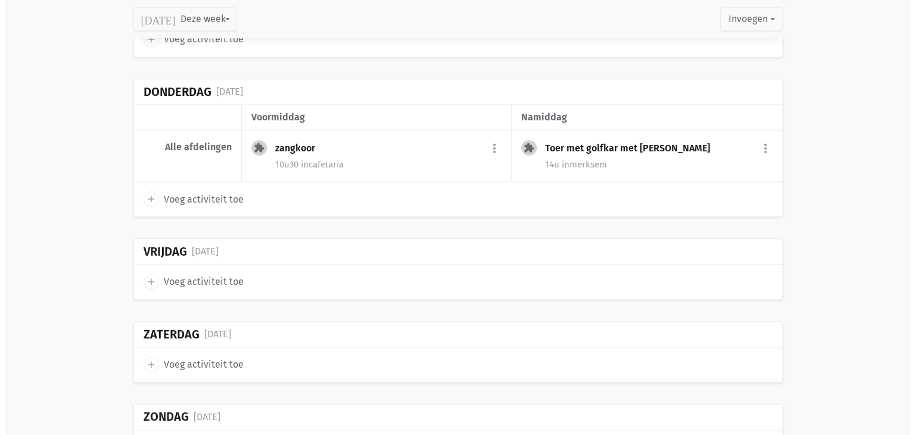
scroll to position [1284, 0]
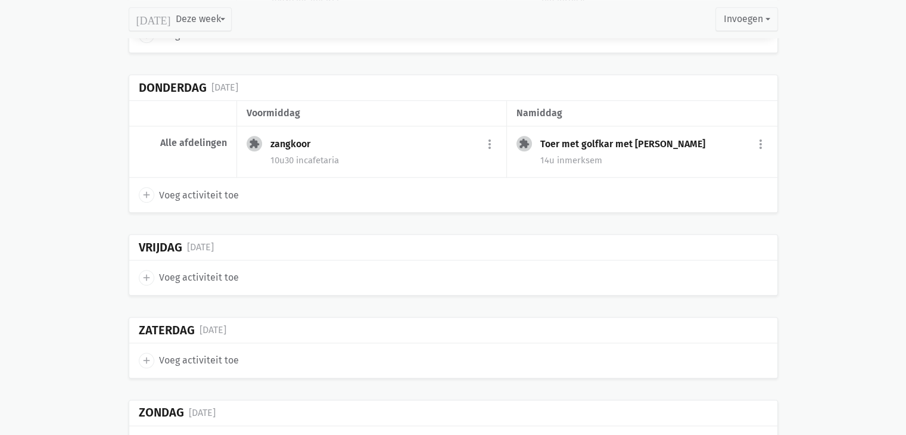
click at [144, 272] on icon "add" at bounding box center [146, 277] width 11 height 11
select select "14:00"
select select "15:00"
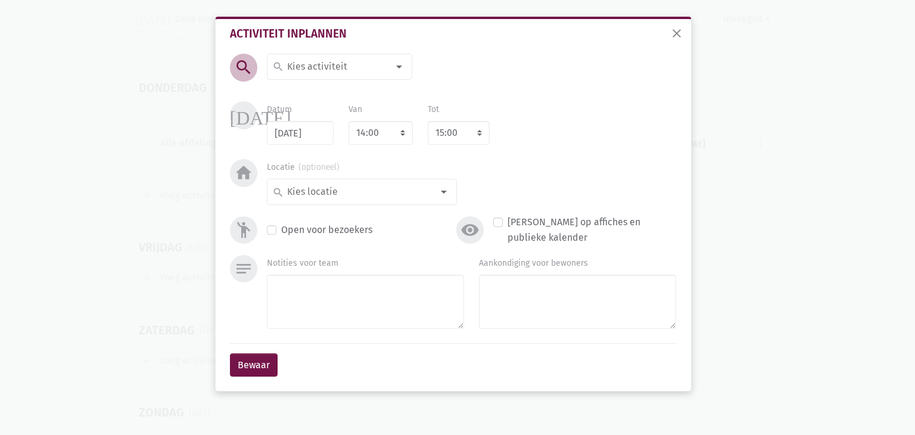
click at [393, 64] on div at bounding box center [399, 67] width 24 height 24
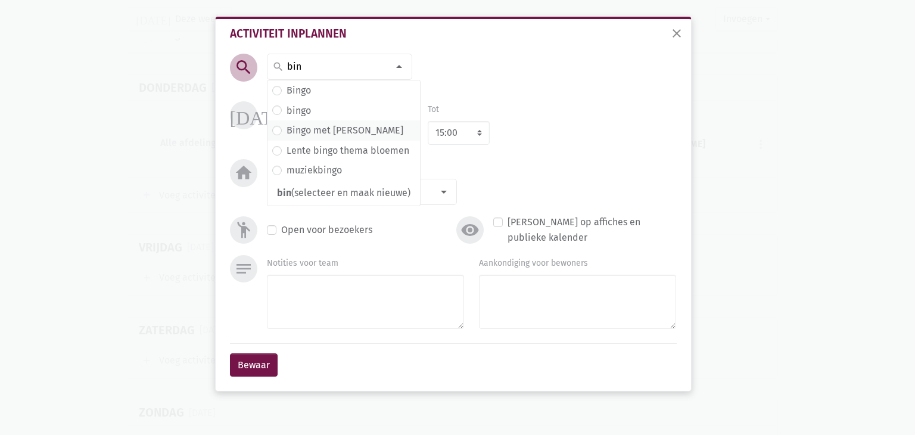
type input "bin"
click at [338, 133] on label "Bingo met [PERSON_NAME]" at bounding box center [345, 130] width 117 height 15
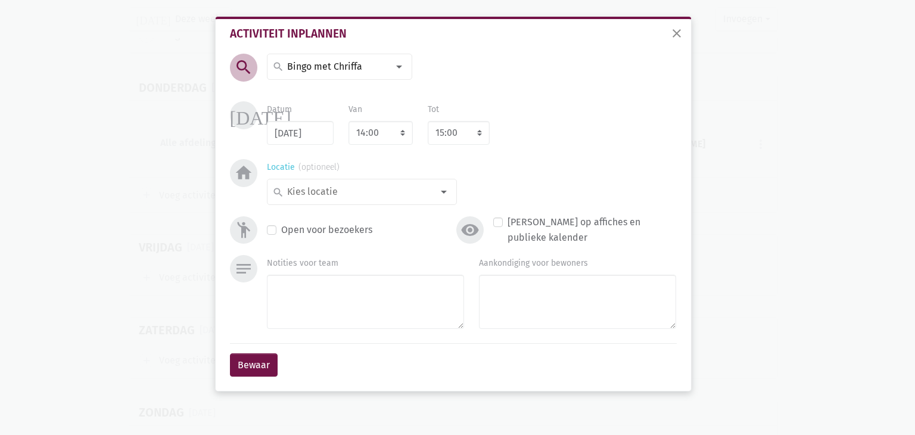
click at [445, 194] on div at bounding box center [444, 192] width 24 height 24
type input "ca"
click at [365, 214] on span "cafetaria" at bounding box center [361, 215] width 179 height 15
click at [267, 367] on button "Bewaar" at bounding box center [254, 365] width 48 height 24
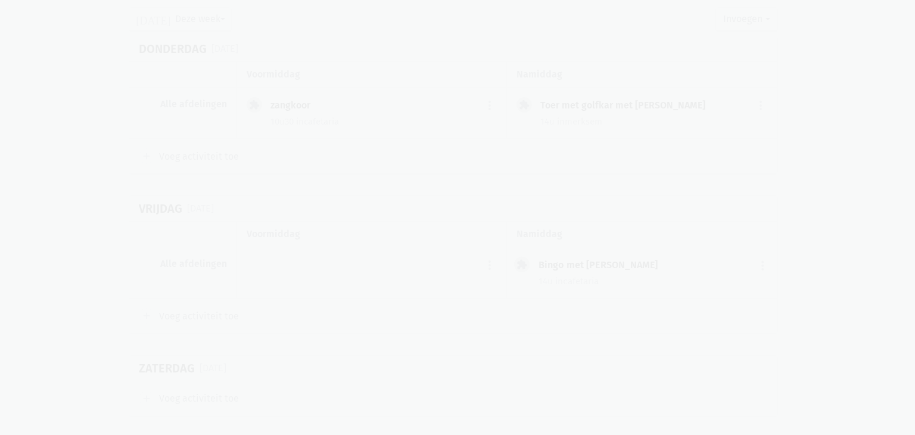
scroll to position [1324, 0]
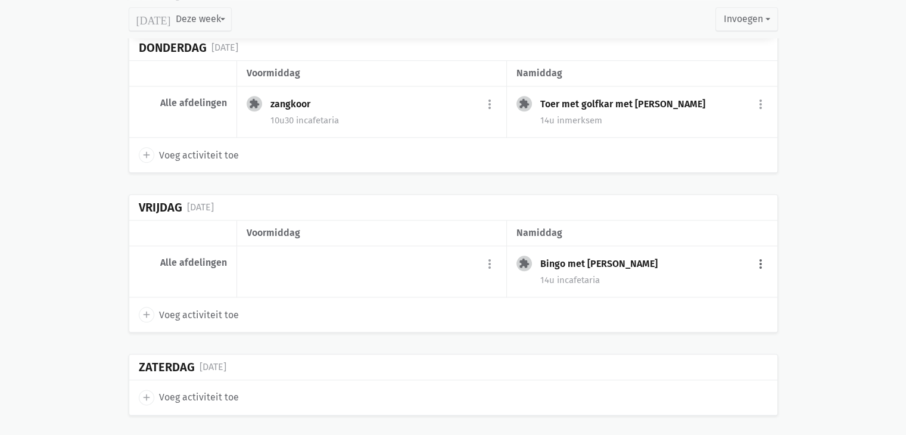
click at [758, 253] on button "more_vert" at bounding box center [761, 264] width 14 height 23
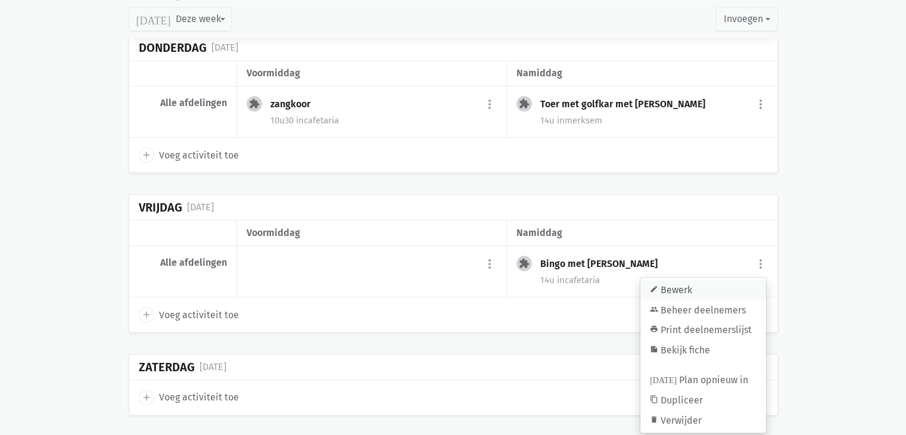
click at [671, 280] on link "edit Bewerk" at bounding box center [703, 290] width 126 height 20
select select "14:00"
select select "15:00"
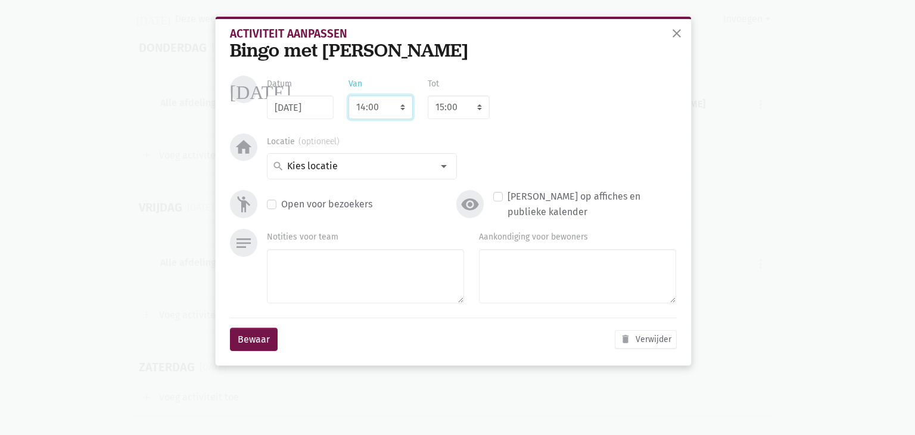
click at [379, 108] on select "7:00 7:15 7:30 7:45 8:00 8:15 8:30 8:45 9:00 9:15 9:30 9:45 10:00 10:15 10:30 1…" at bounding box center [380, 107] width 64 height 24
select select "10:30"
click at [348, 95] on select "7:00 7:15 7:30 7:45 8:00 8:15 8:30 8:45 9:00 9:15 9:30 9:45 10:00 10:15 10:30 1…" at bounding box center [380, 107] width 64 height 24
click at [467, 105] on select "8:00 8:15 8:30 8:45 9:00 9:15 9:30 9:45 10:00 10:15 10:30 10:45 11:00 11:15 11:…" at bounding box center [459, 107] width 62 height 24
select select "11:45"
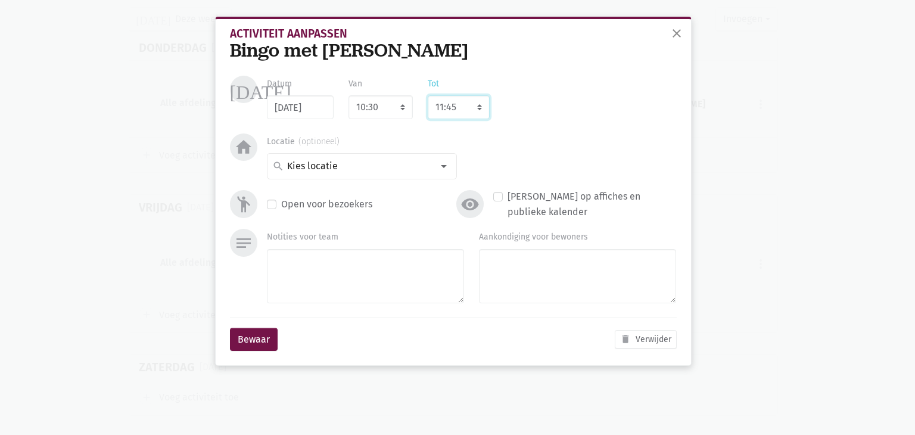
click at [428, 95] on select "8:00 8:15 8:30 8:45 9:00 9:15 9:30 9:45 10:00 10:15 10:30 10:45 11:00 11:15 11:…" at bounding box center [459, 107] width 62 height 24
click at [247, 340] on button "Bewaar" at bounding box center [254, 340] width 48 height 24
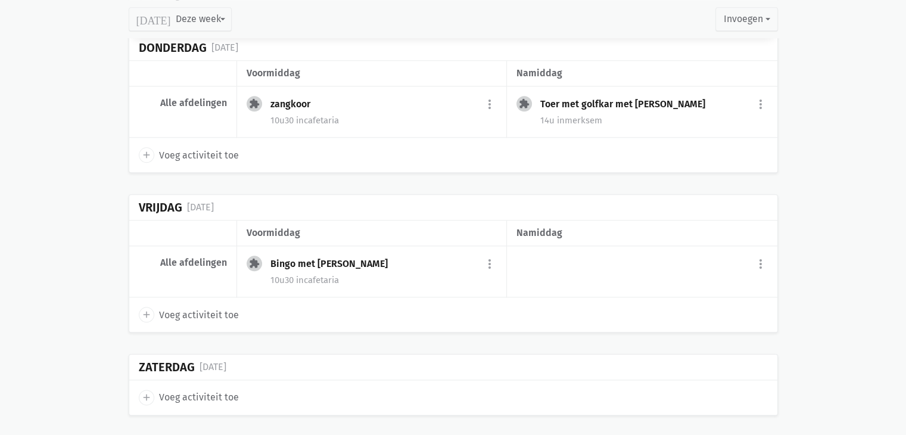
click at [733, 250] on div "more_vert add Voeg activiteit toe" at bounding box center [642, 272] width 270 height 52
click at [219, 307] on span "Voeg activiteit toe" at bounding box center [199, 314] width 80 height 15
select select "14:00"
select select "15:00"
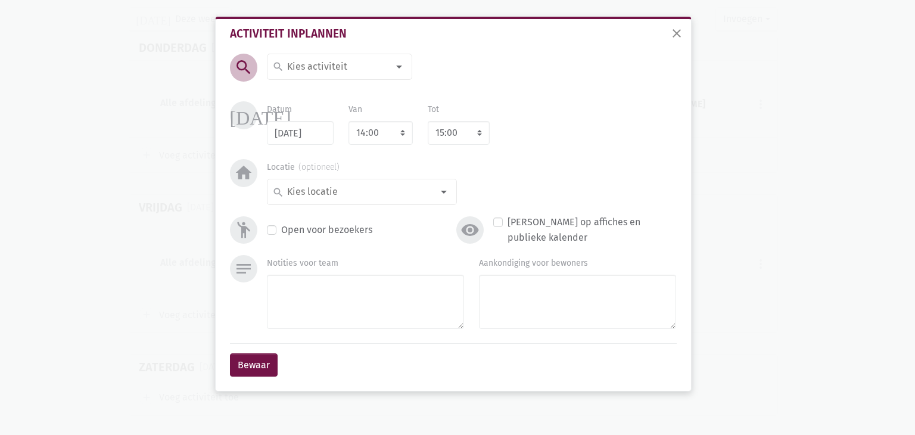
click at [328, 67] on input at bounding box center [336, 66] width 103 height 15
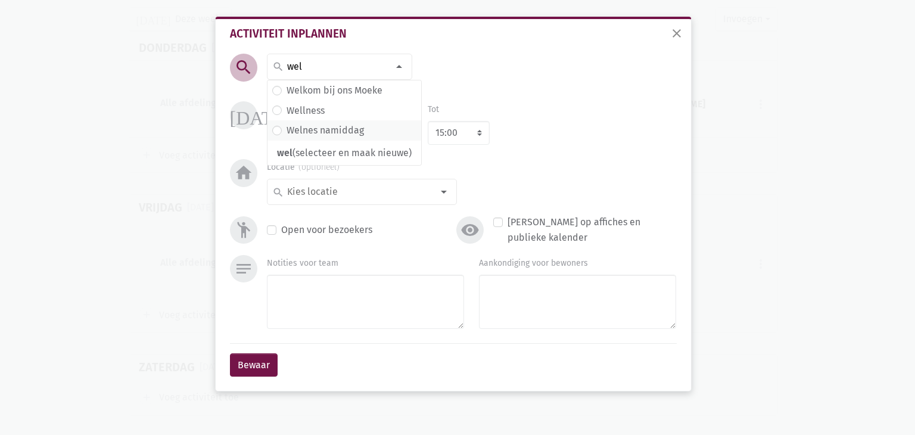
type input "wel"
click at [316, 129] on label "Welnes namiddag" at bounding box center [325, 130] width 77 height 15
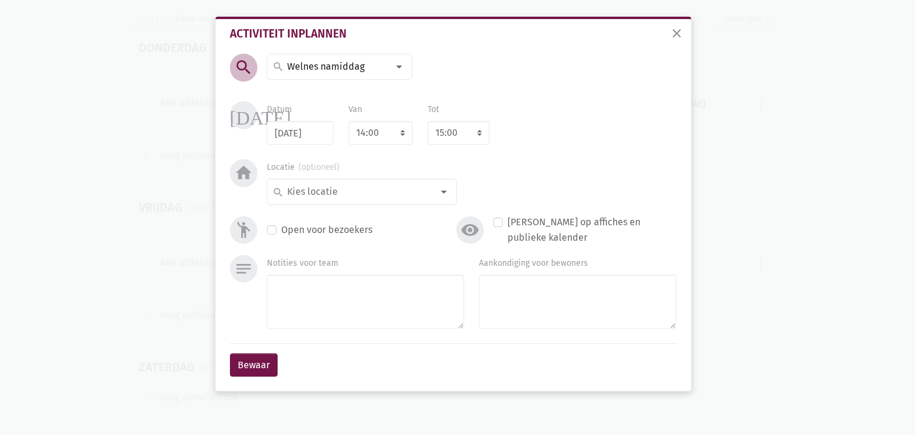
click at [376, 65] on input at bounding box center [336, 66] width 103 height 15
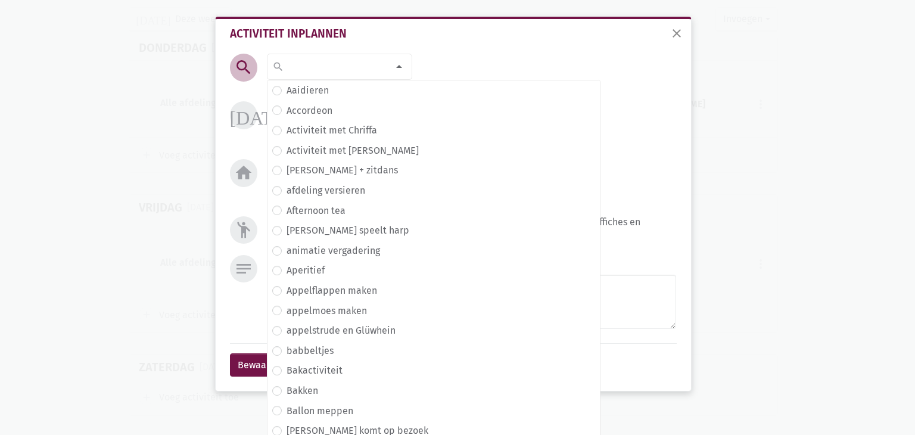
scroll to position [73, 0]
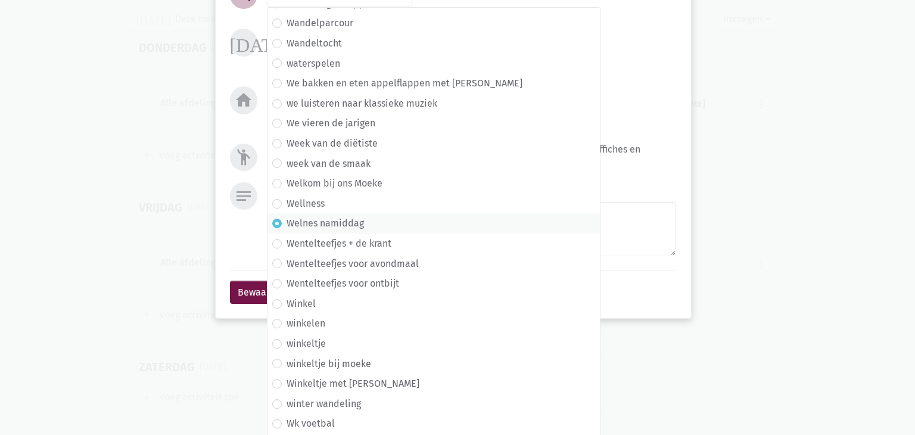
click at [619, 32] on div "Datum [DATE] Van 7:00 7:15 7:30 7:45 8:00 8:15 8:30 8:45 9:00 9:15 9:30 9:45 10…" at bounding box center [472, 50] width 424 height 43
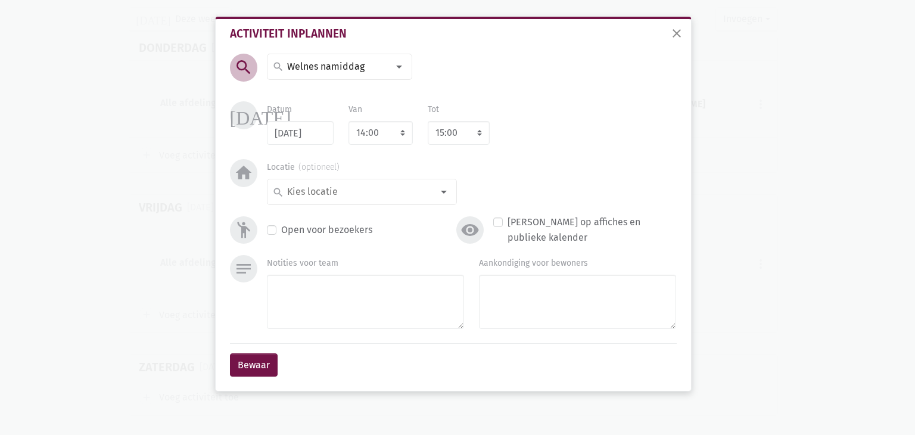
scroll to position [0, 0]
drag, startPoint x: 362, startPoint y: 69, endPoint x: 251, endPoint y: 69, distance: 111.4
click at [251, 69] on div "search search Aaidieren Accordeon Activiteit met Chriffa Activiteit met [PERSON…" at bounding box center [321, 76] width 213 height 45
type input "w"
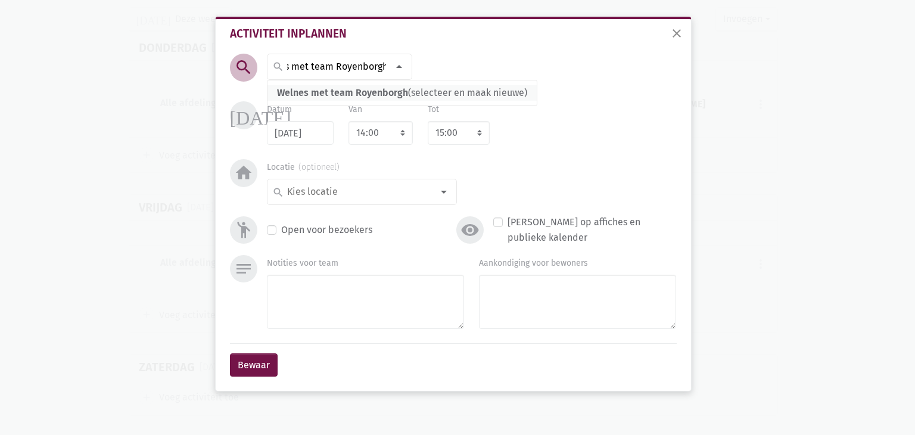
type input "Welnes met team Royenborgh"
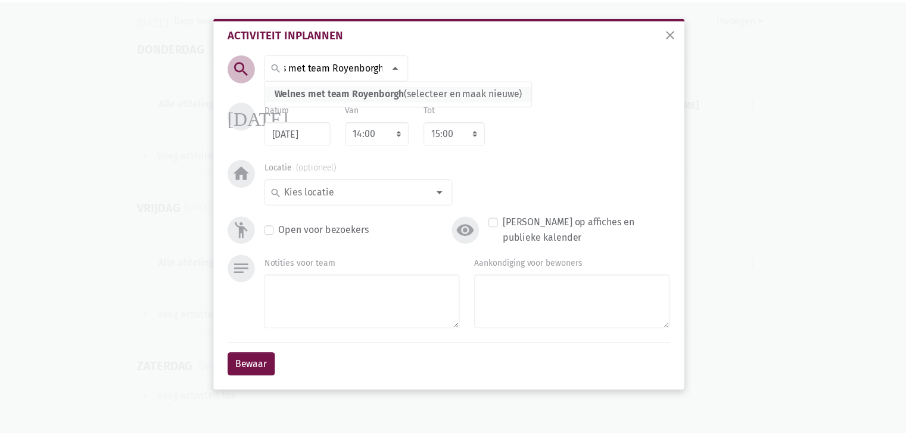
scroll to position [0, 0]
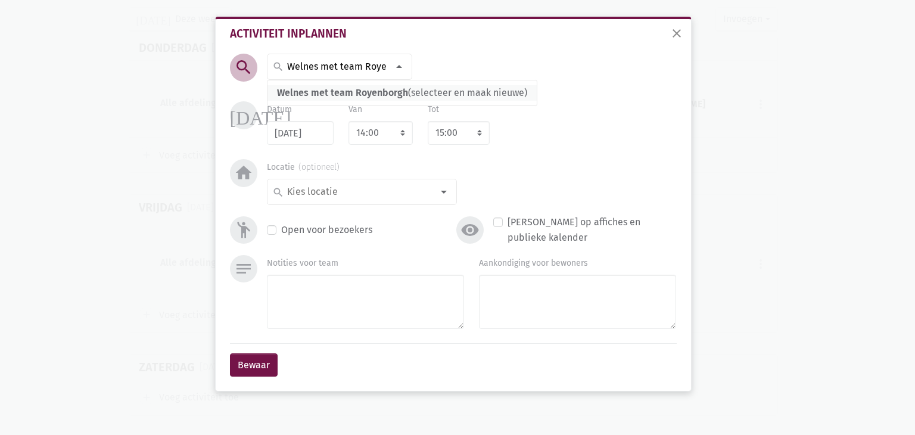
click at [375, 91] on span "Welnes met team Royenborgh" at bounding box center [342, 92] width 131 height 11
click at [348, 194] on input at bounding box center [358, 191] width 147 height 15
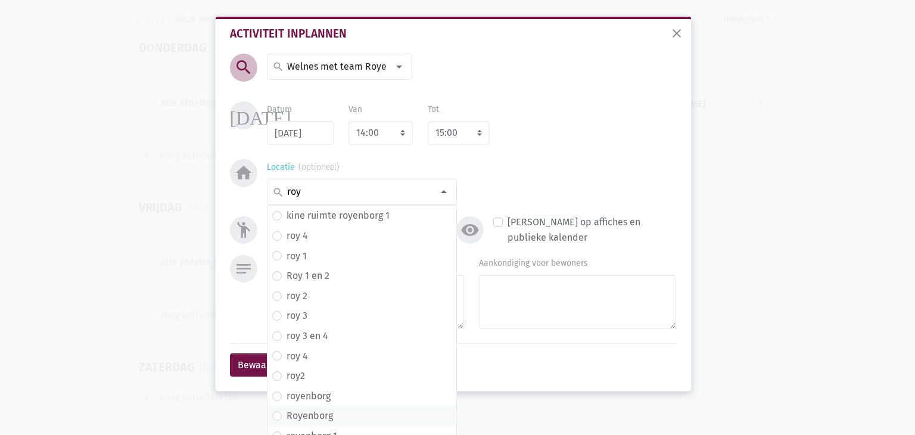
type input "roy"
click at [317, 415] on label "Royenborg" at bounding box center [310, 415] width 46 height 15
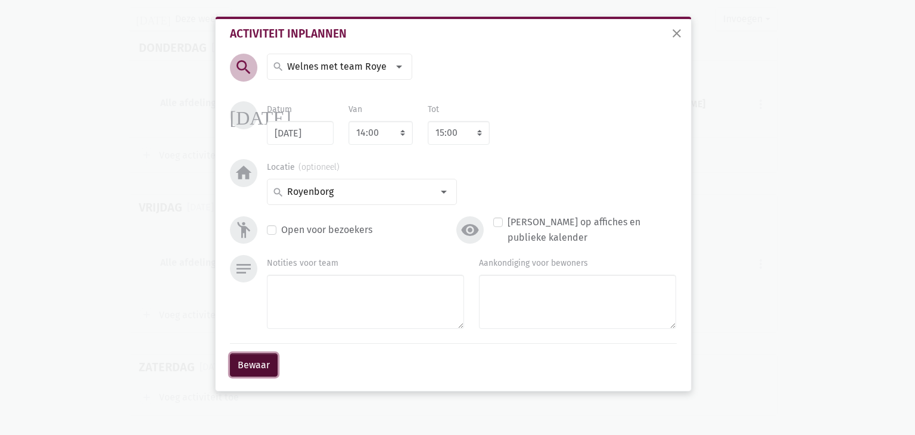
click at [260, 360] on button "Bewaar" at bounding box center [254, 365] width 48 height 24
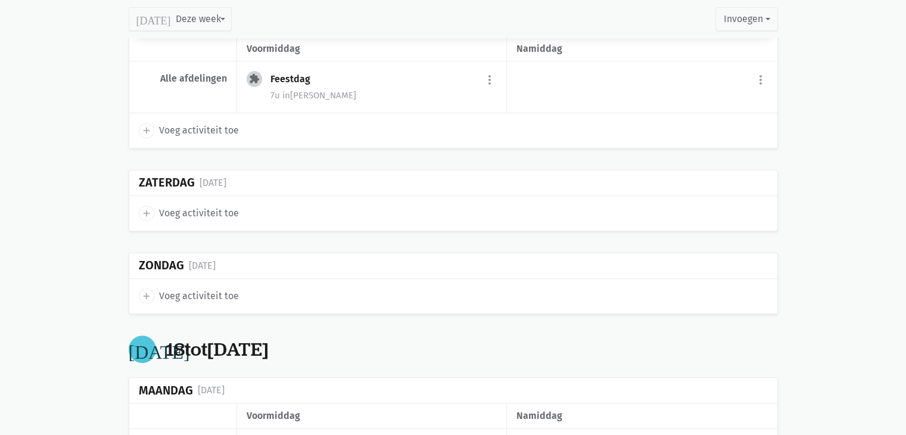
scroll to position [669, 0]
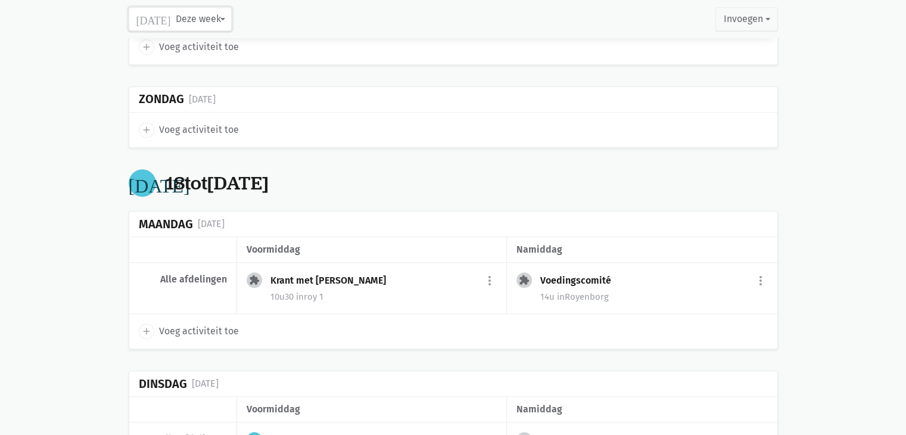
click at [198, 15] on button "[DATE] Deze week" at bounding box center [180, 19] width 103 height 24
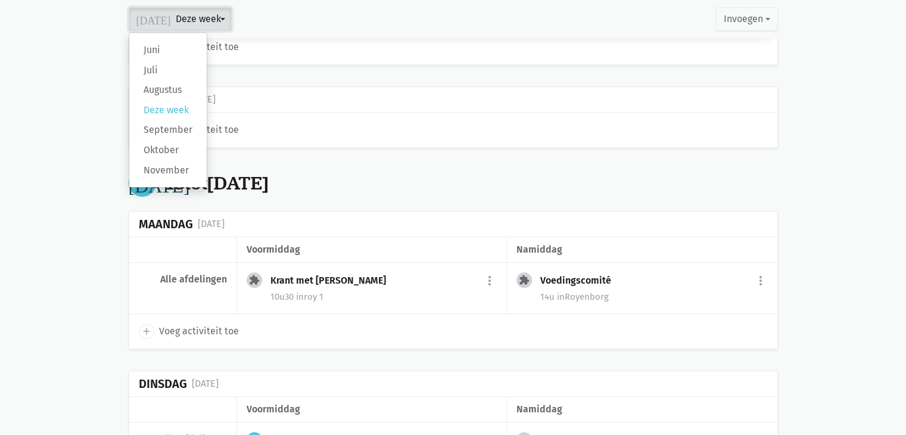
click at [198, 15] on button "[DATE] Deze week" at bounding box center [180, 19] width 103 height 24
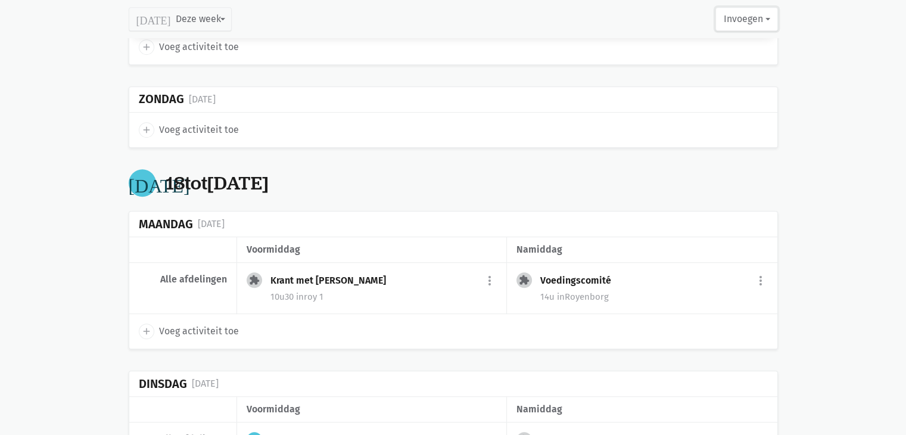
click at [749, 17] on button "Invoegen" at bounding box center [746, 19] width 62 height 24
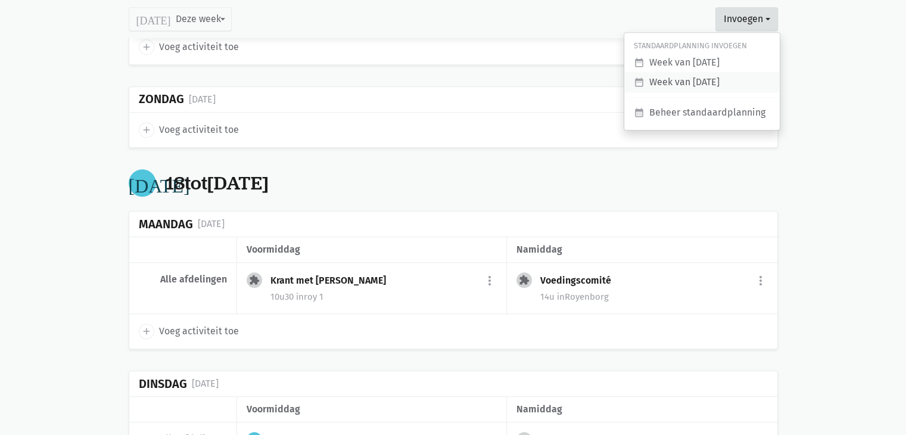
click at [694, 79] on link "date_range Week van [DATE]" at bounding box center [701, 82] width 155 height 20
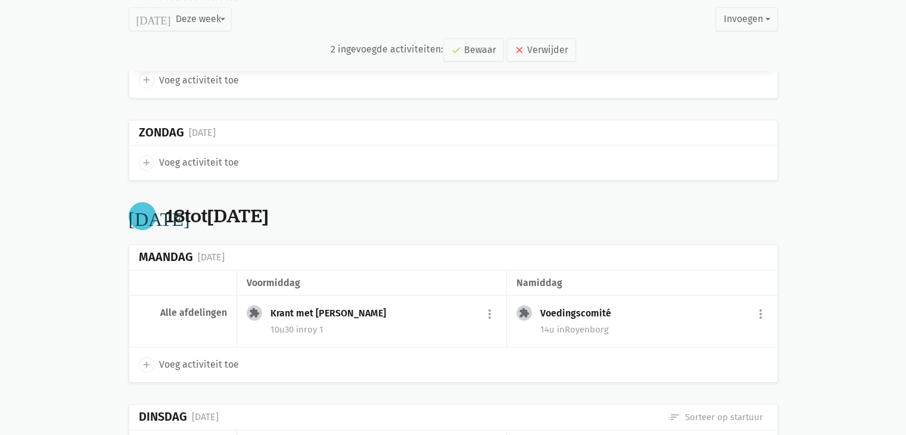
scroll to position [702, 0]
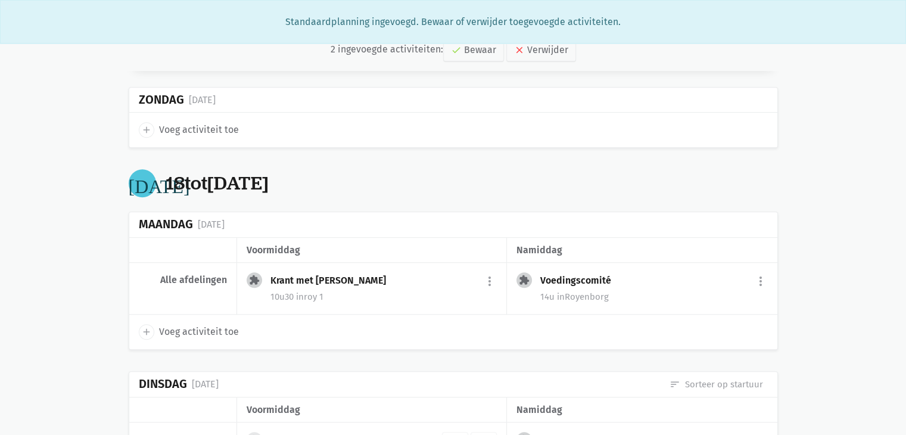
click at [591, 151] on div "[DATE] [DATE] tot [DATE] history Toon voorbije dagen [DATE] voormiddag [GEOGRAP…" at bounding box center [453, 441] width 649 height 1719
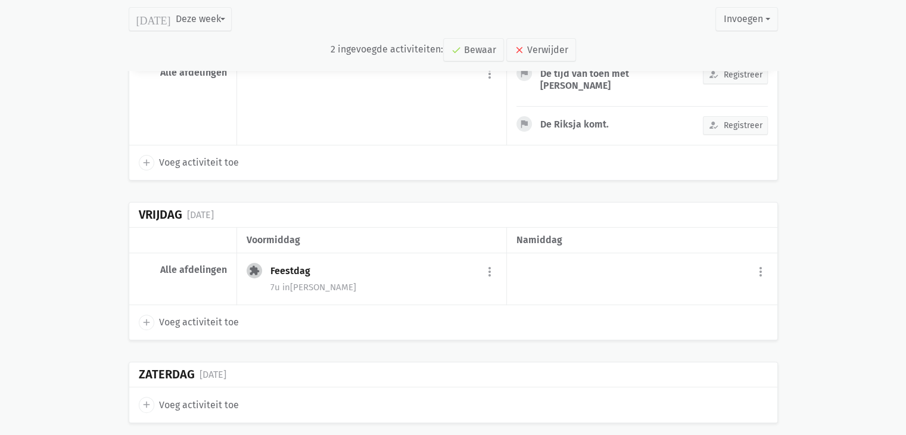
scroll to position [0, 0]
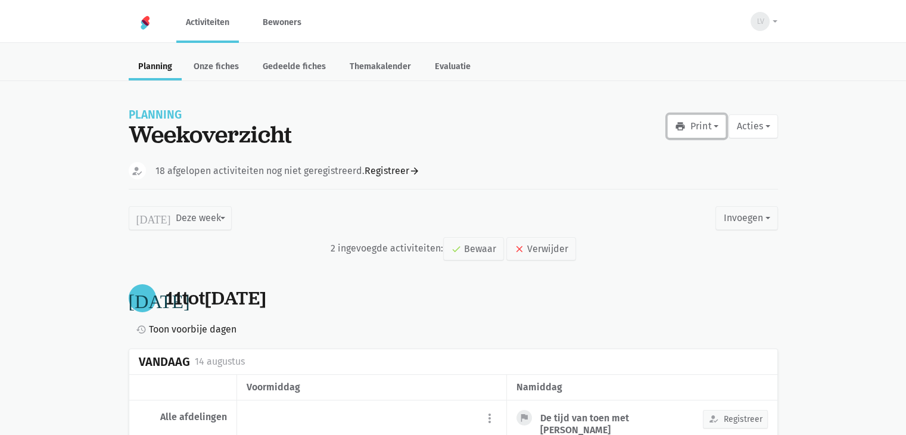
click at [706, 126] on button "print Print" at bounding box center [696, 126] width 59 height 24
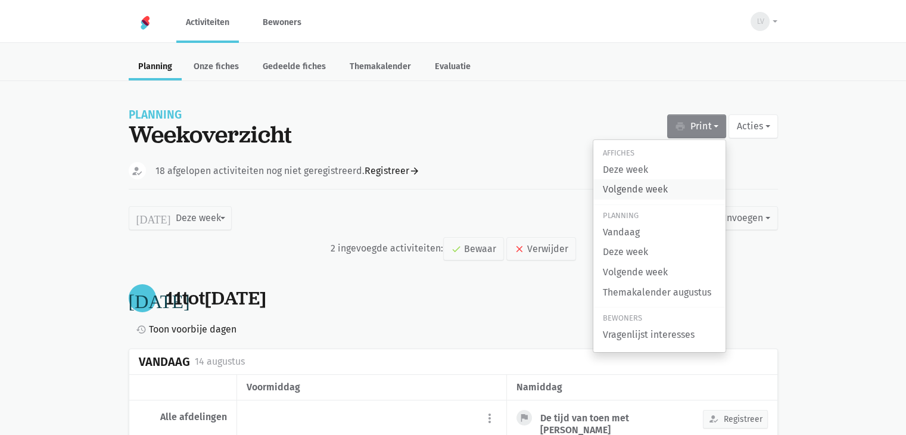
click at [642, 191] on link "Volgende week" at bounding box center [659, 189] width 132 height 20
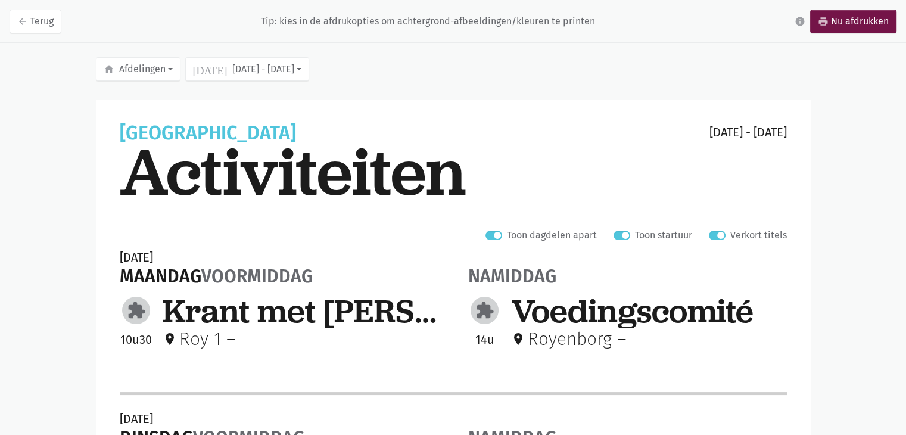
click at [730, 236] on label "Verkort titels" at bounding box center [758, 235] width 57 height 15
click at [715, 236] on input "Verkort titels" at bounding box center [714, 234] width 10 height 13
checkbox input "false"
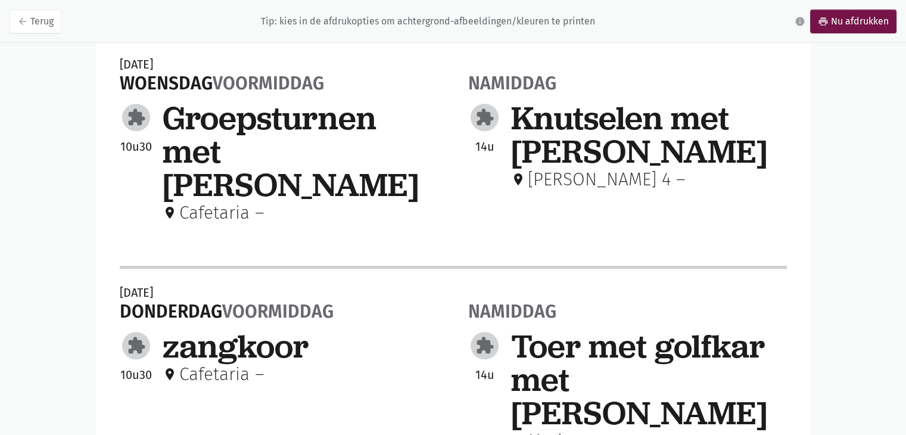
scroll to position [761, 0]
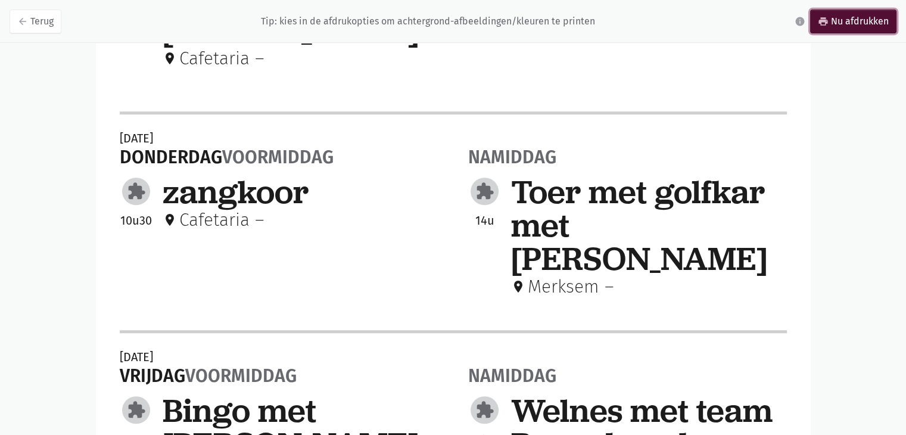
click at [845, 27] on link "print Nu afdrukken" at bounding box center [853, 22] width 86 height 24
